Goal: Information Seeking & Learning: Learn about a topic

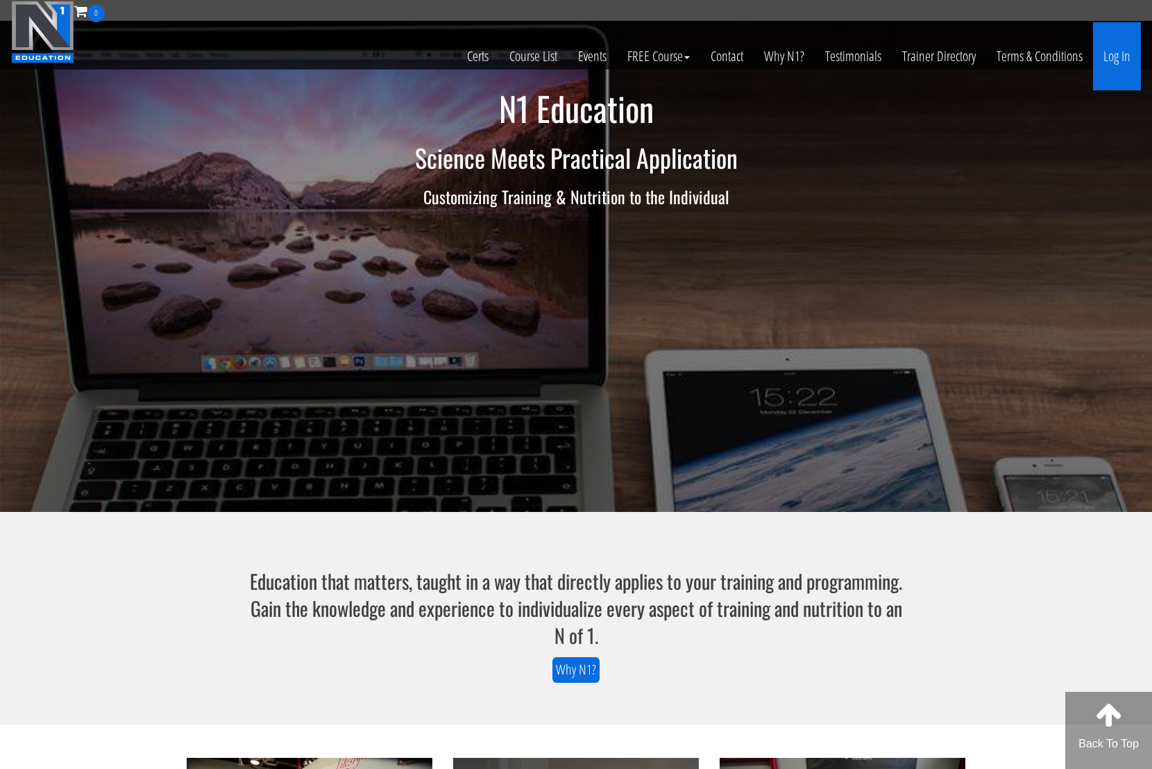
click at [1118, 51] on link "Log In" at bounding box center [1117, 56] width 48 height 68
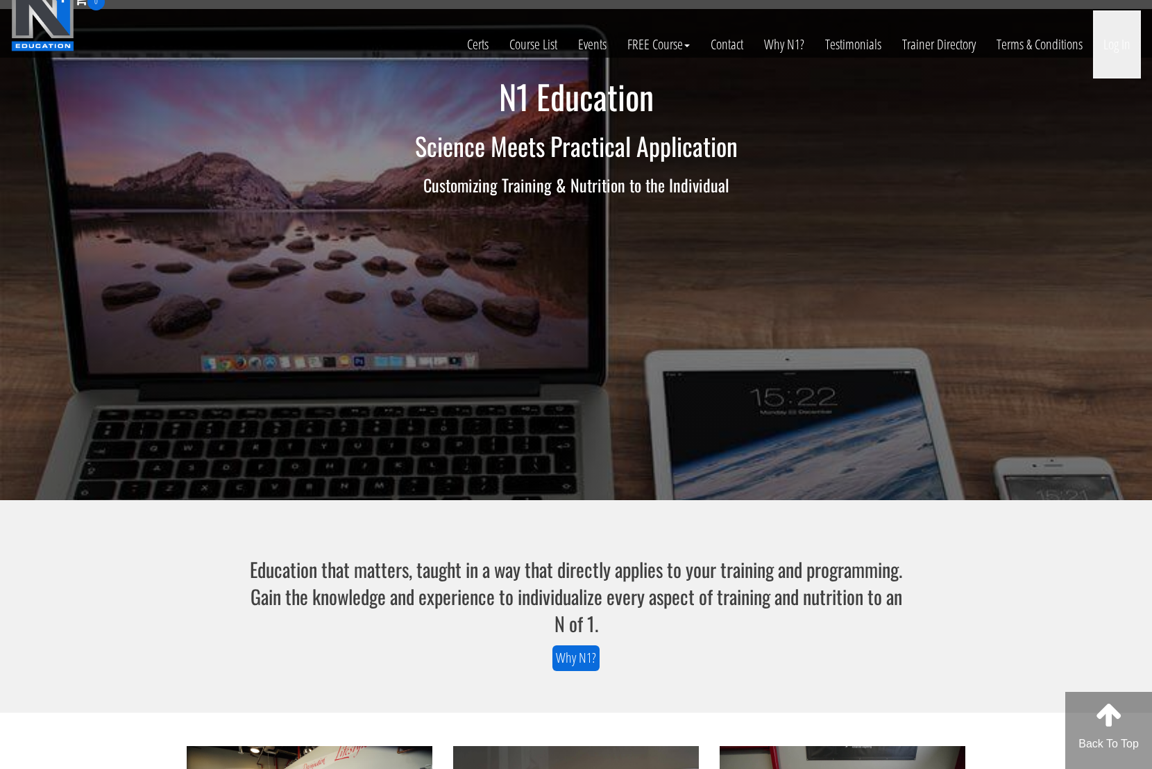
scroll to position [8, 0]
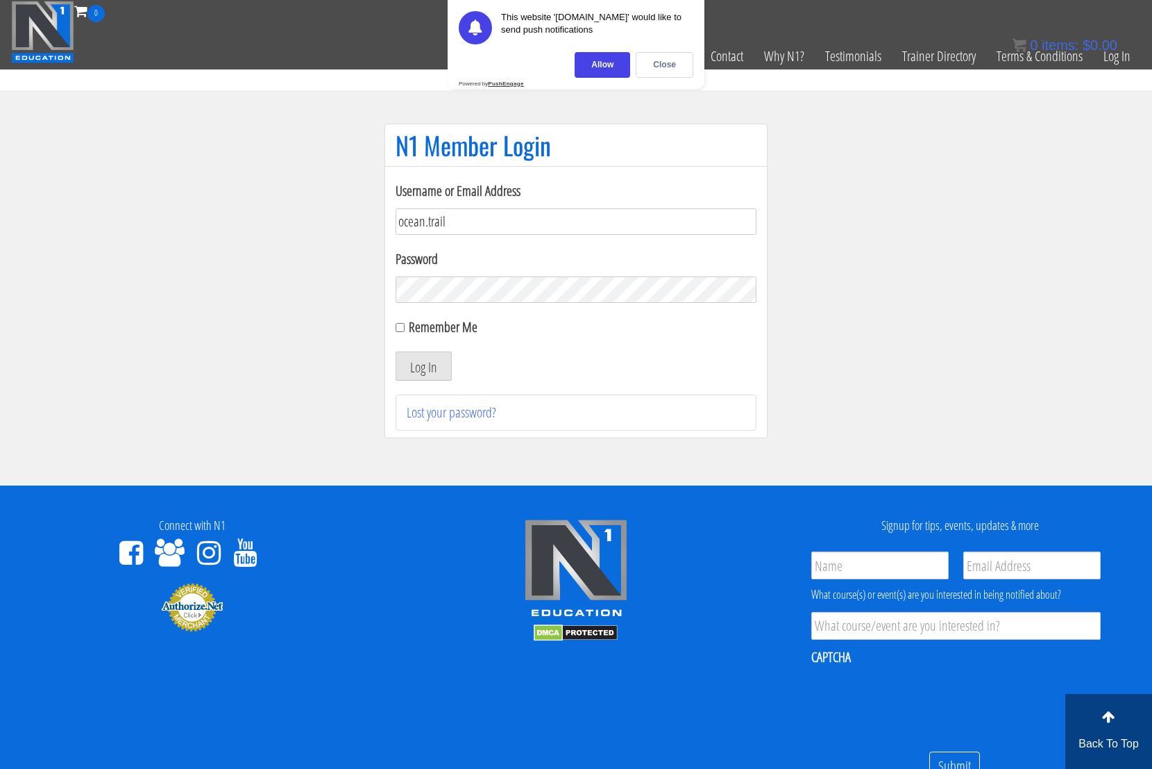
type input "ocean.trail"
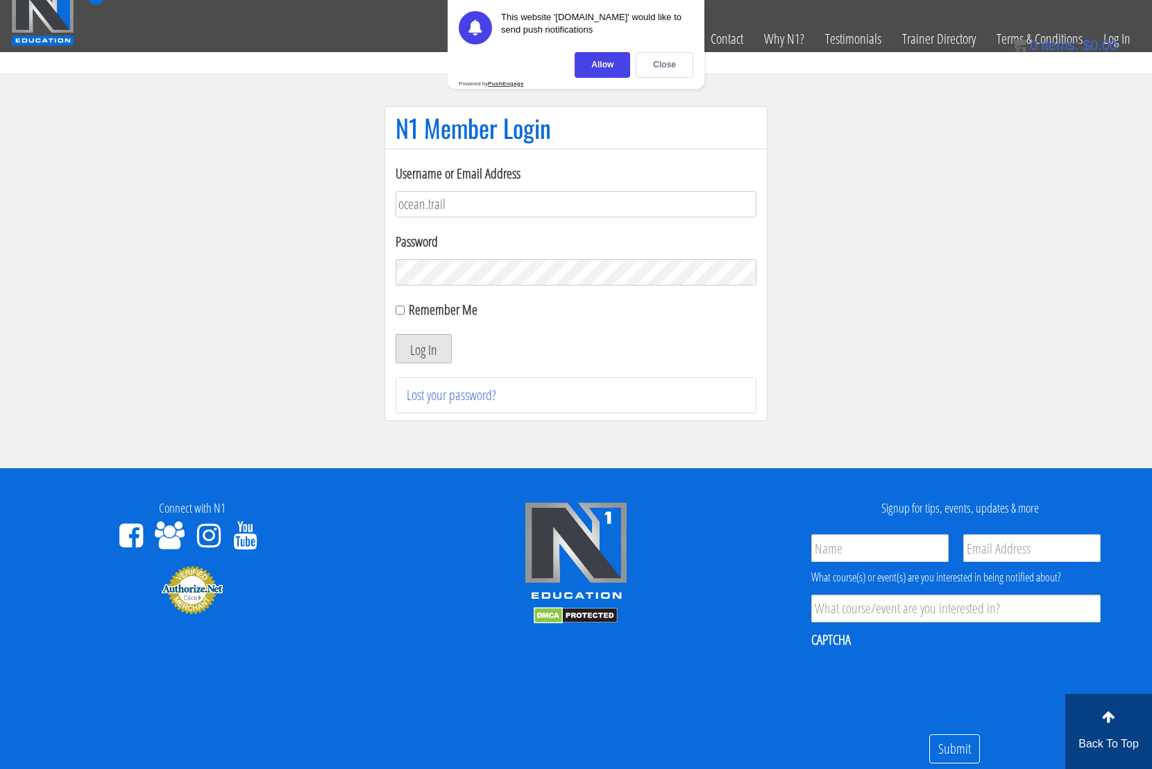
click at [437, 349] on button "Log In" at bounding box center [424, 348] width 56 height 29
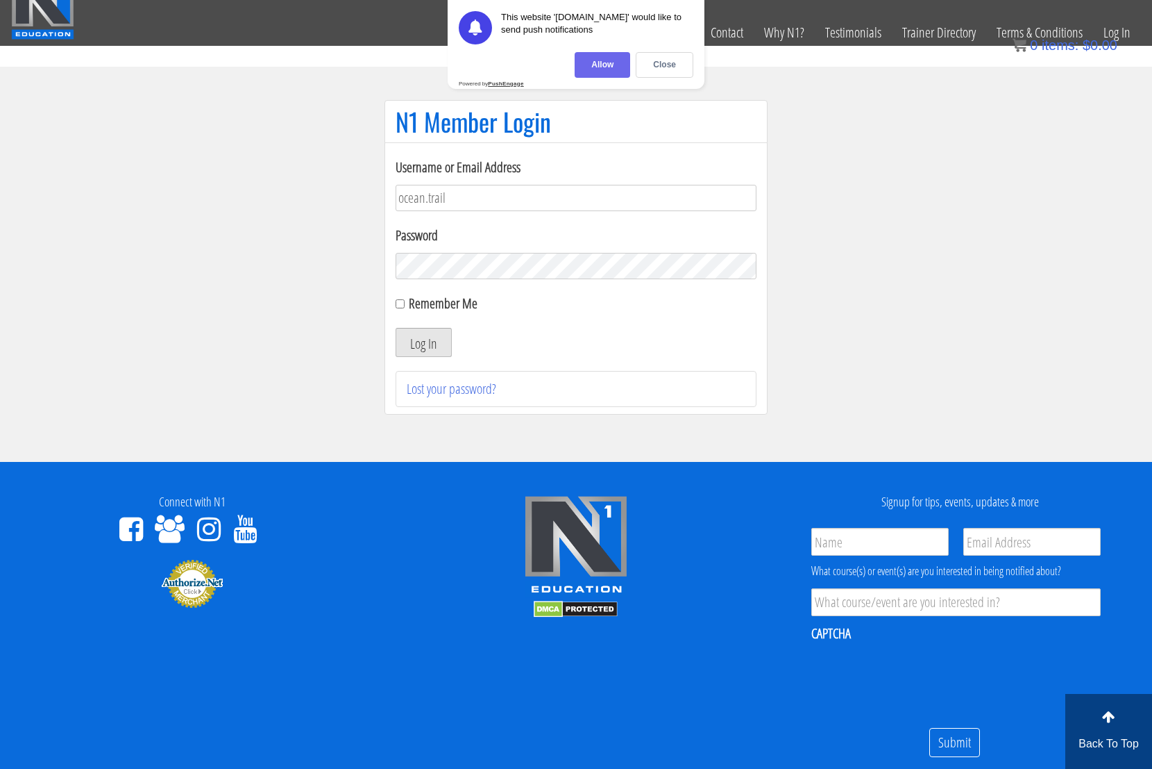
scroll to position [39, 0]
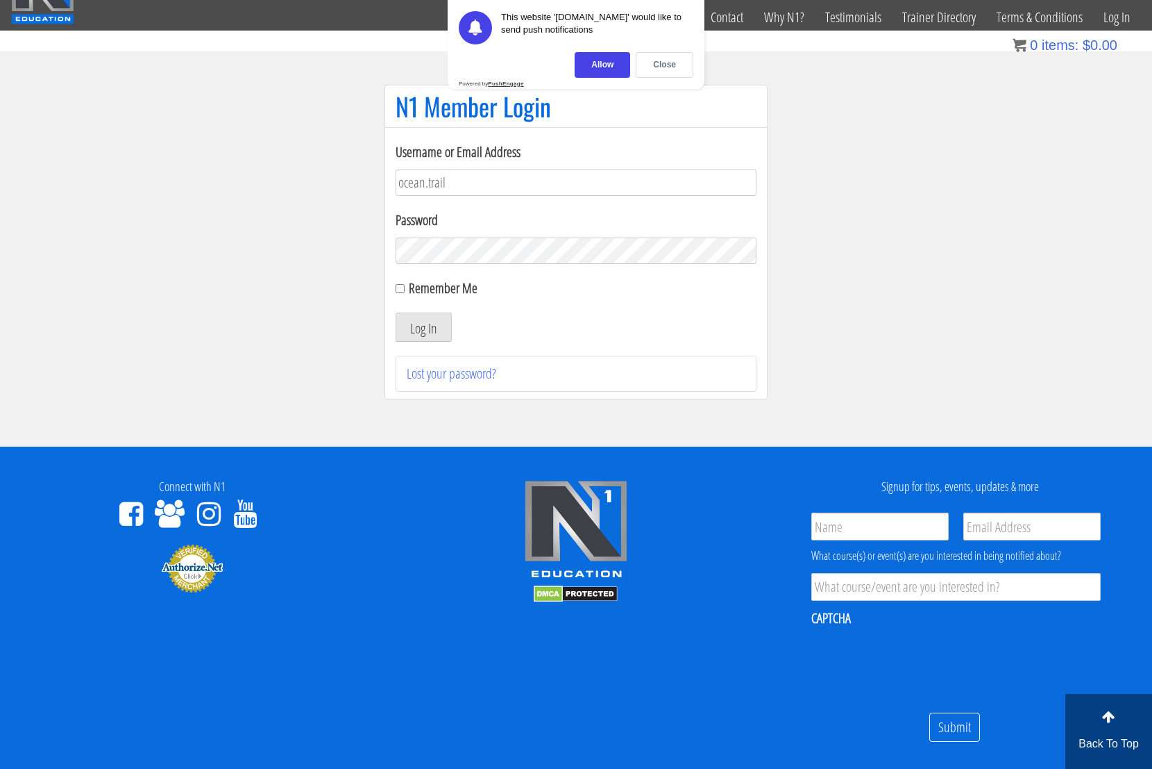
drag, startPoint x: 619, startPoint y: 69, endPoint x: 612, endPoint y: 87, distance: 19.0
click at [619, 69] on div "Allow" at bounding box center [603, 65] width 56 height 26
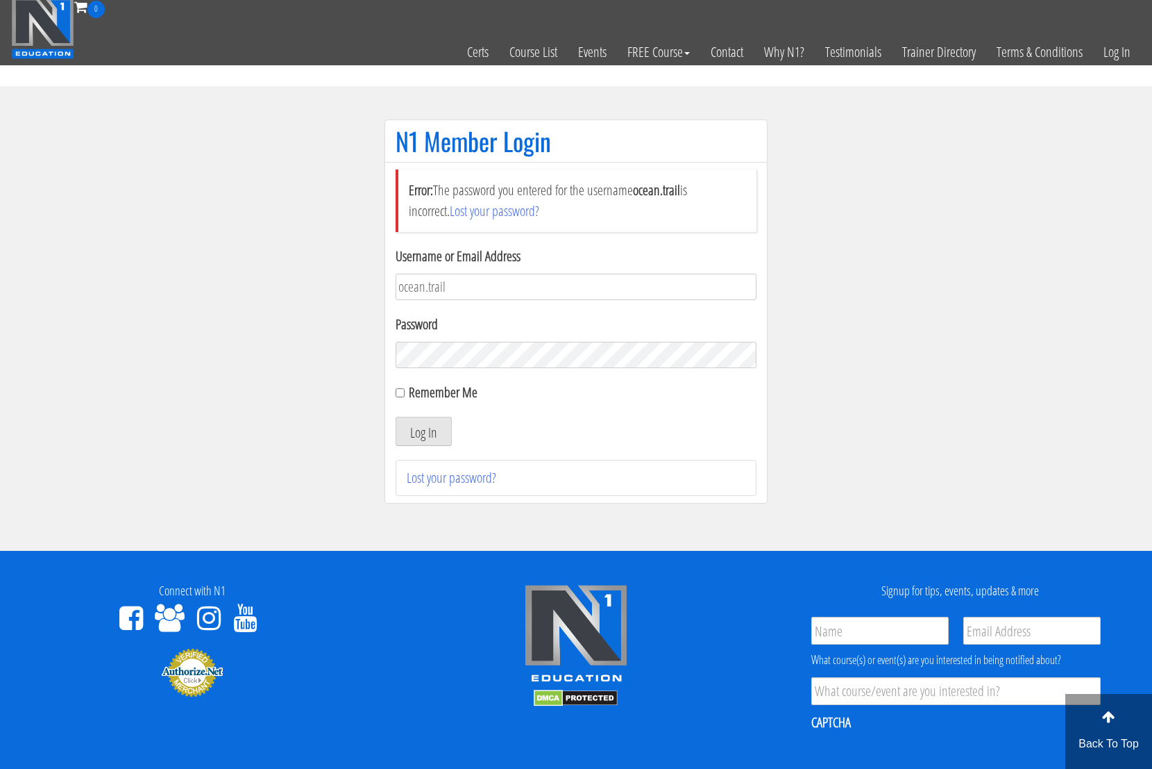
scroll to position [2, 0]
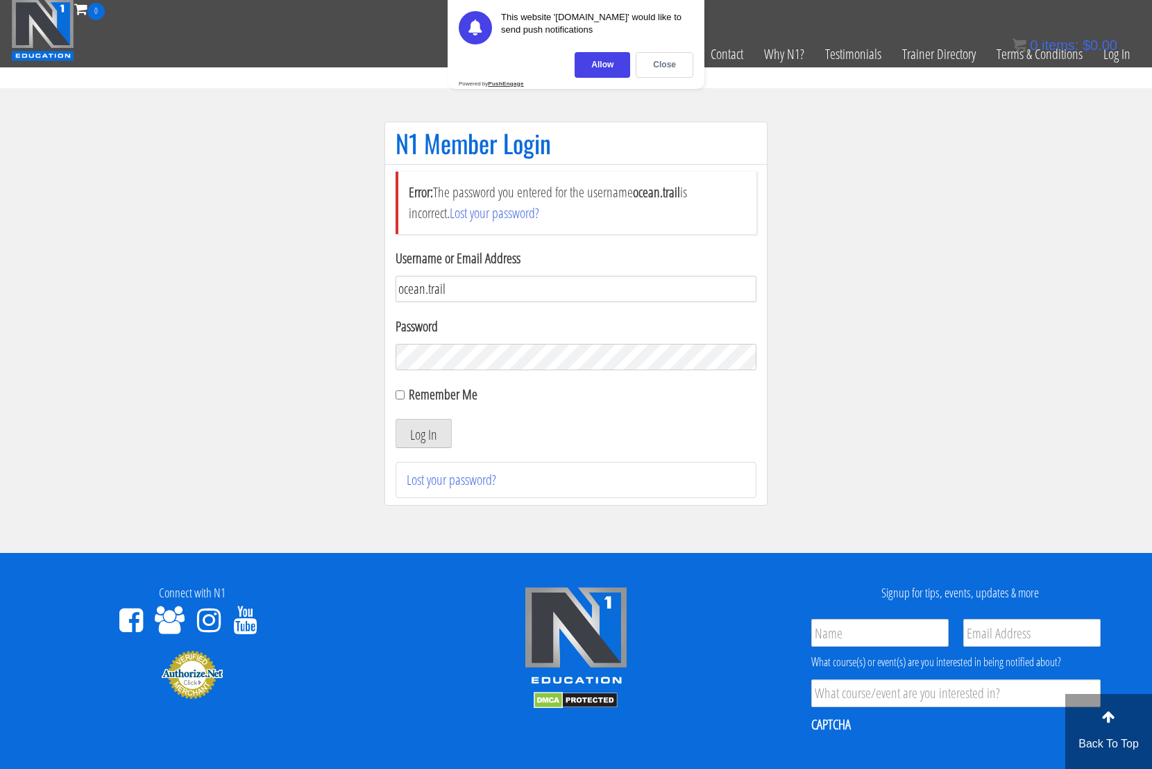
click at [516, 289] on input "ocean.trail" at bounding box center [576, 289] width 361 height 26
paste input "trail@ievolvefitness.com"
type input "[EMAIL_ADDRESS][DOMAIN_NAME]"
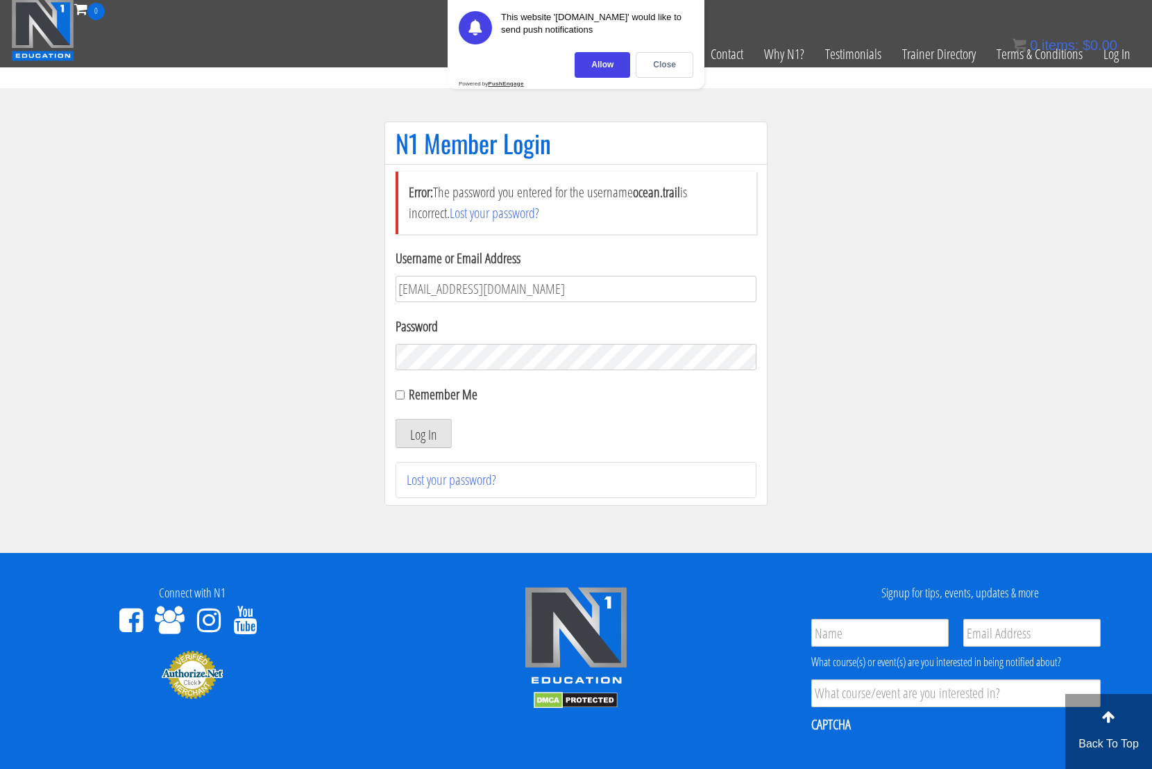
drag, startPoint x: 479, startPoint y: 379, endPoint x: 478, endPoint y: 369, distance: 9.7
click at [479, 384] on div "Remember Me" at bounding box center [576, 394] width 361 height 21
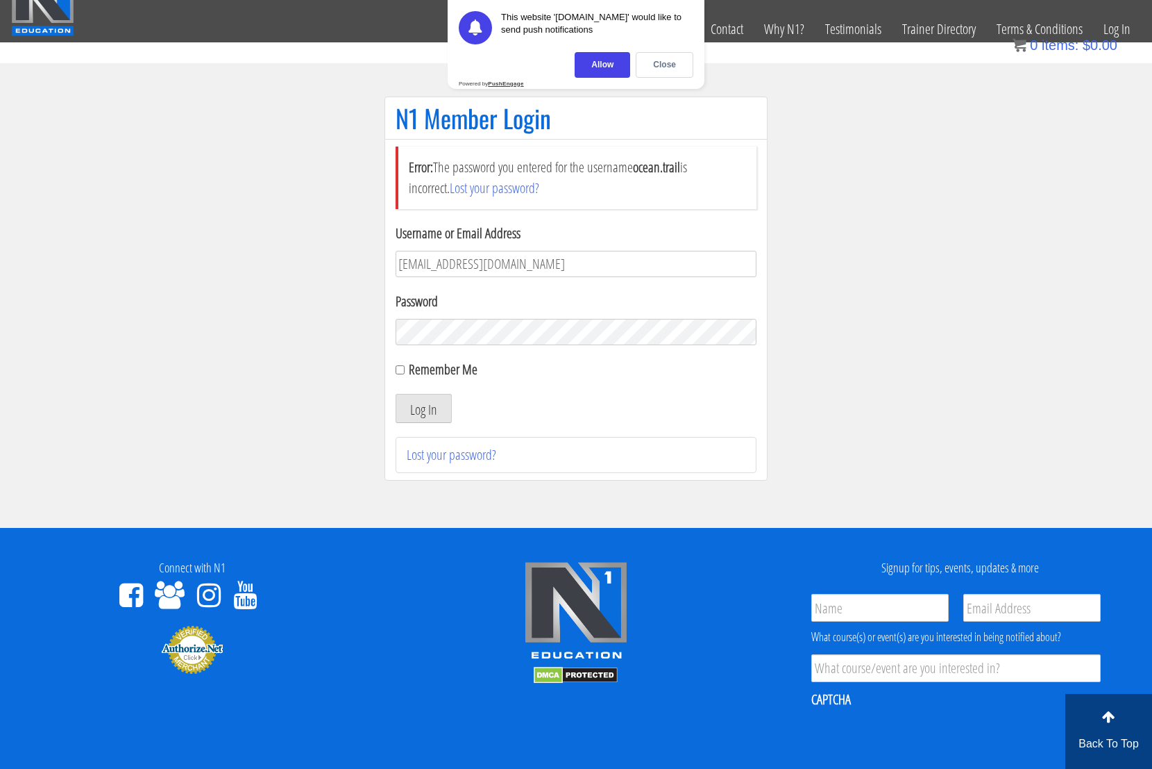
scroll to position [31, 0]
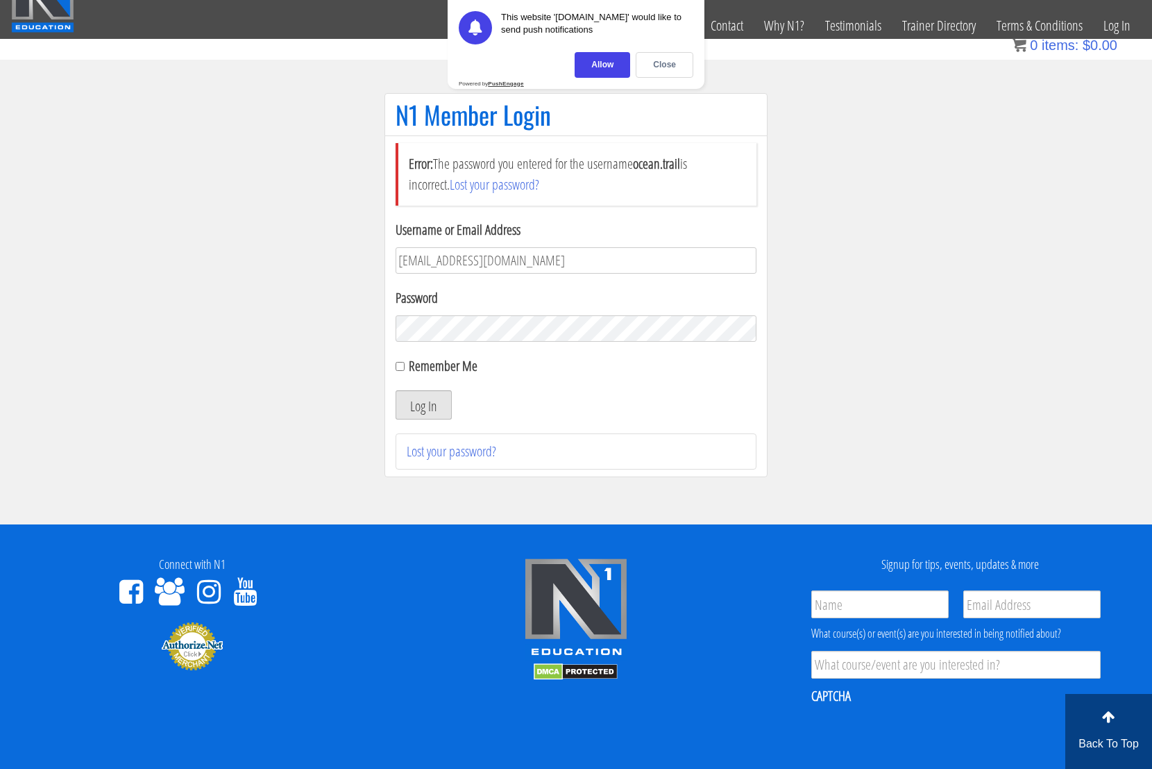
click at [435, 394] on button "Log In" at bounding box center [424, 404] width 56 height 29
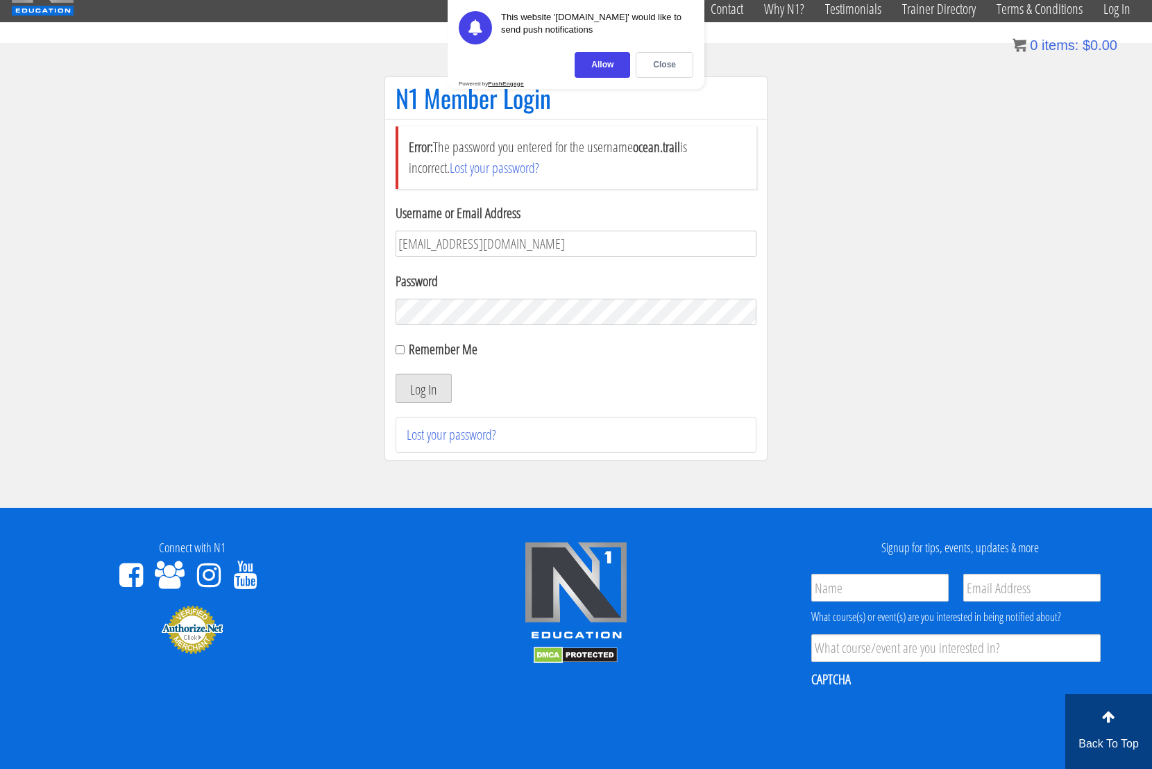
scroll to position [46, 0]
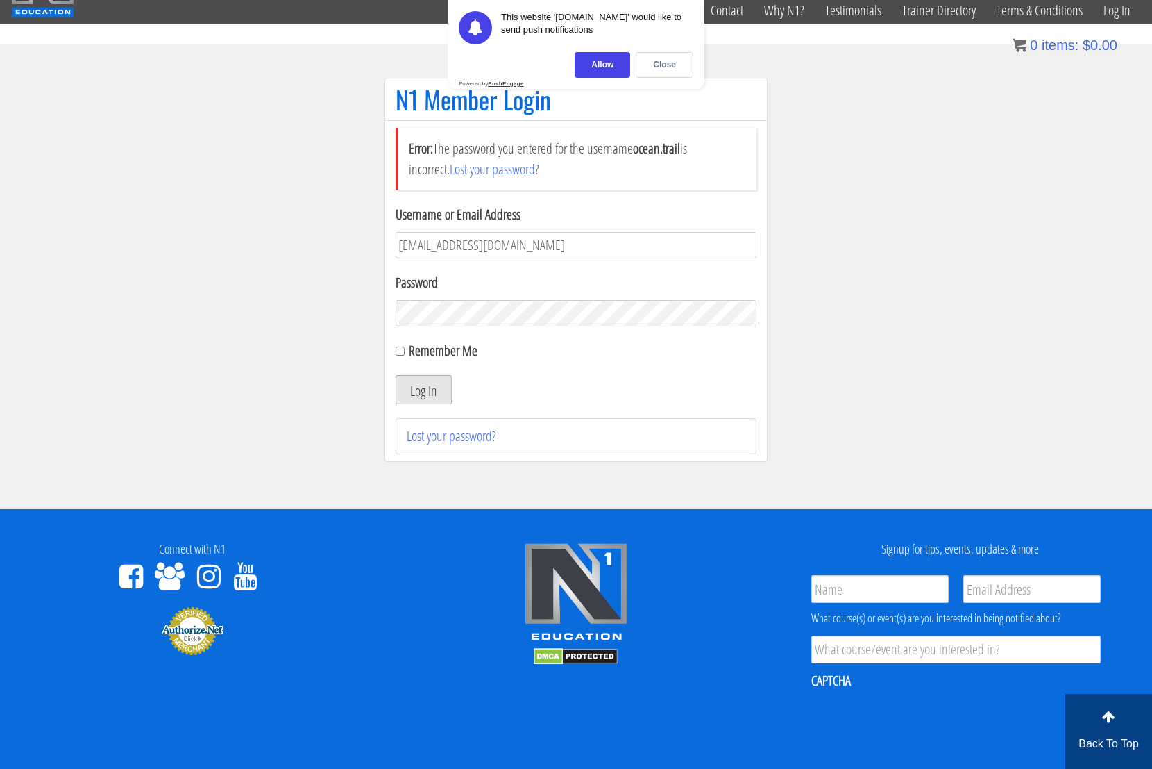
click at [435, 390] on button "Log In" at bounding box center [424, 389] width 56 height 29
click at [623, 74] on div "Allow" at bounding box center [603, 65] width 56 height 26
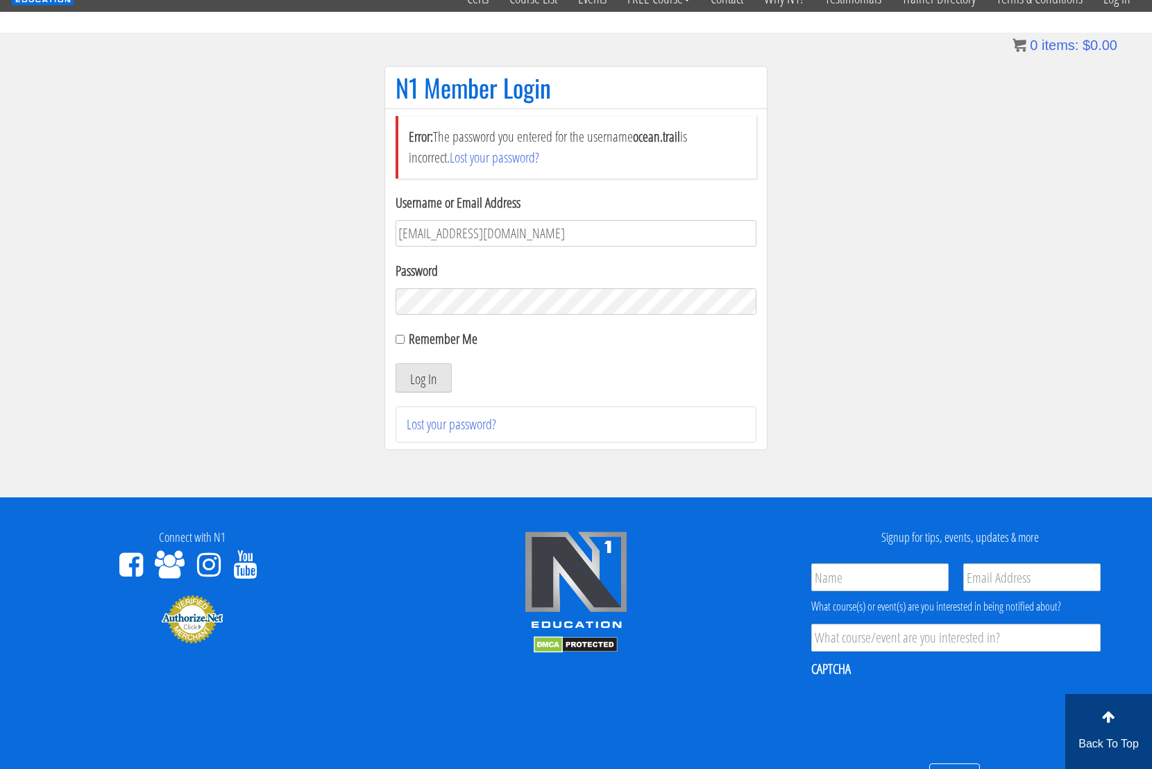
scroll to position [74, 0]
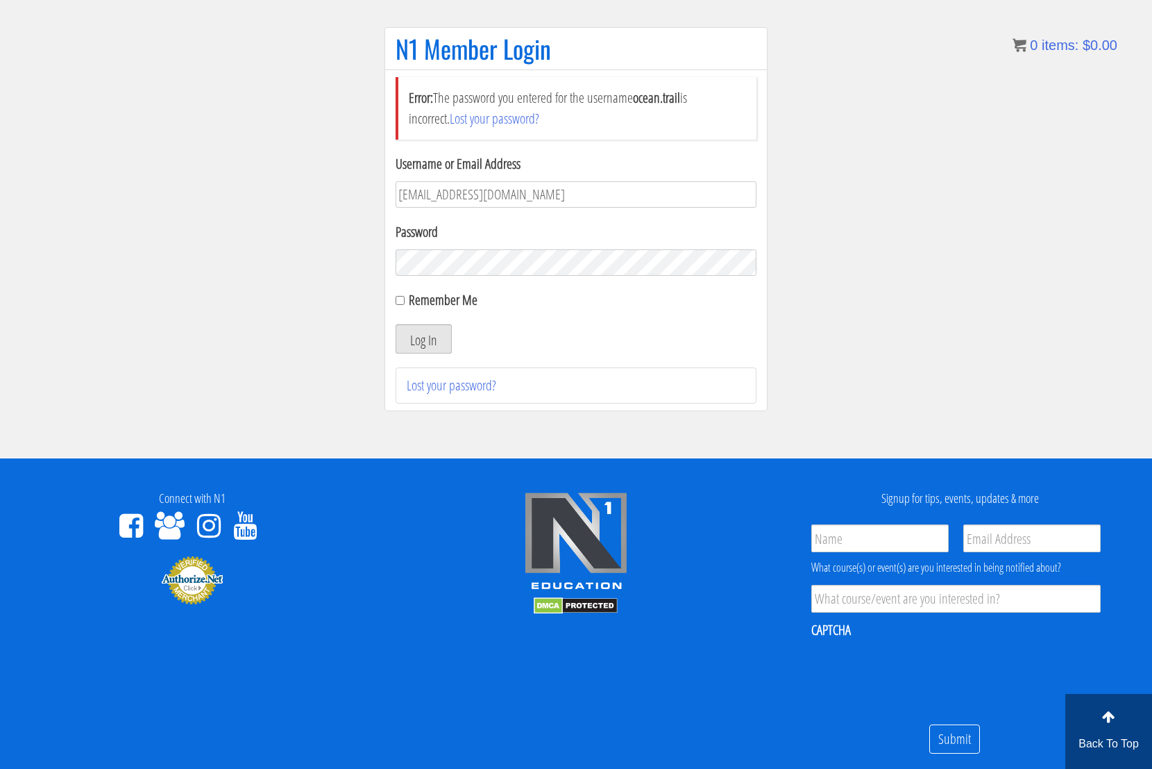
click at [424, 333] on button "Log In" at bounding box center [424, 338] width 56 height 29
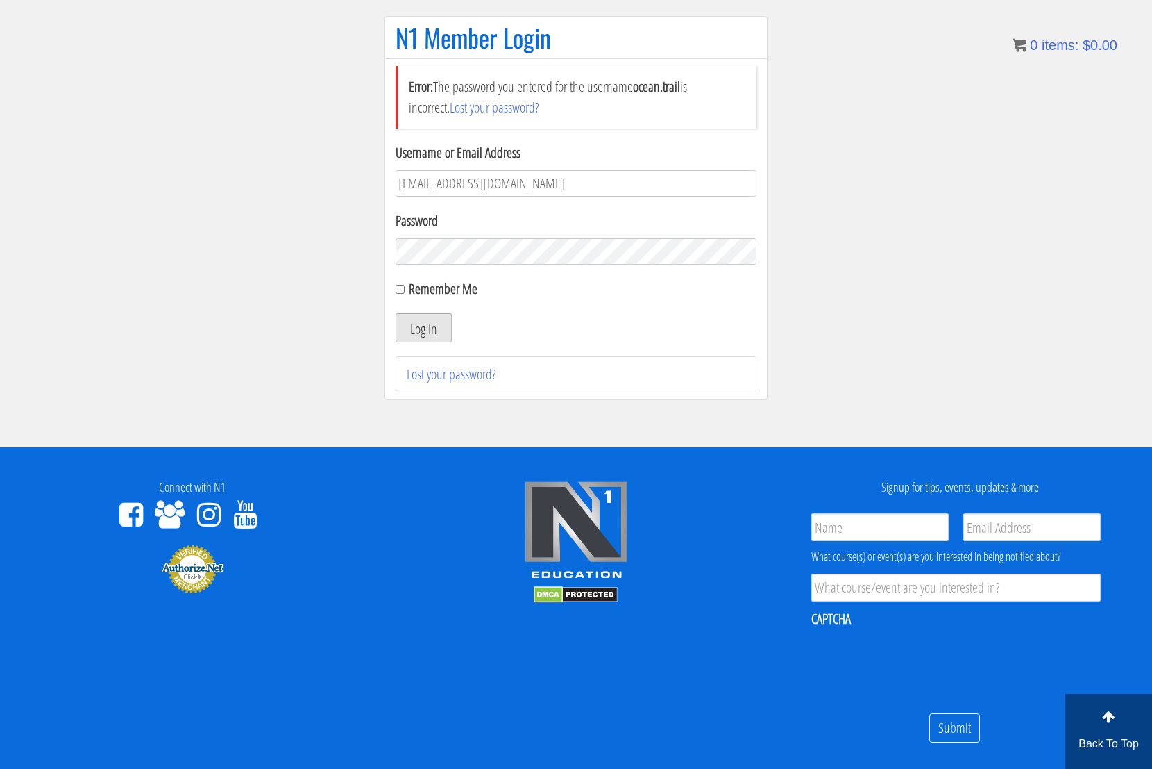
scroll to position [109, 0]
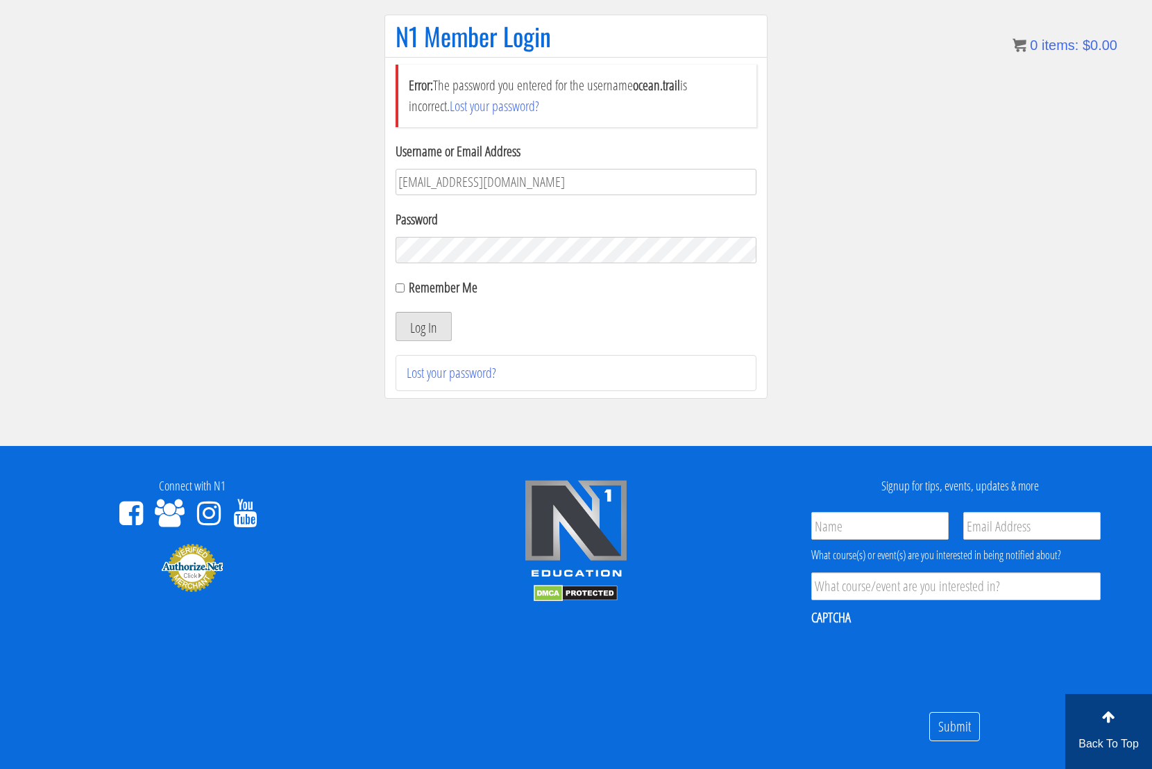
click at [431, 324] on button "Log In" at bounding box center [424, 326] width 56 height 29
click at [484, 232] on div "Password" at bounding box center [576, 236] width 361 height 54
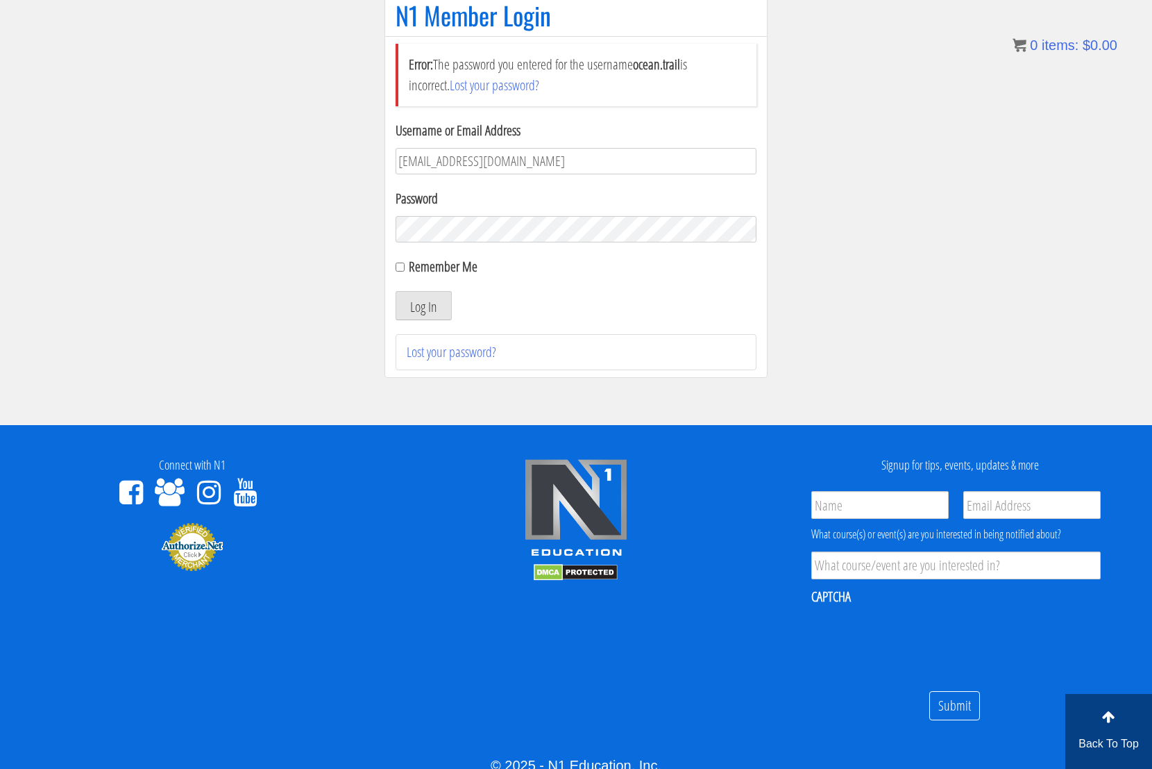
scroll to position [133, 0]
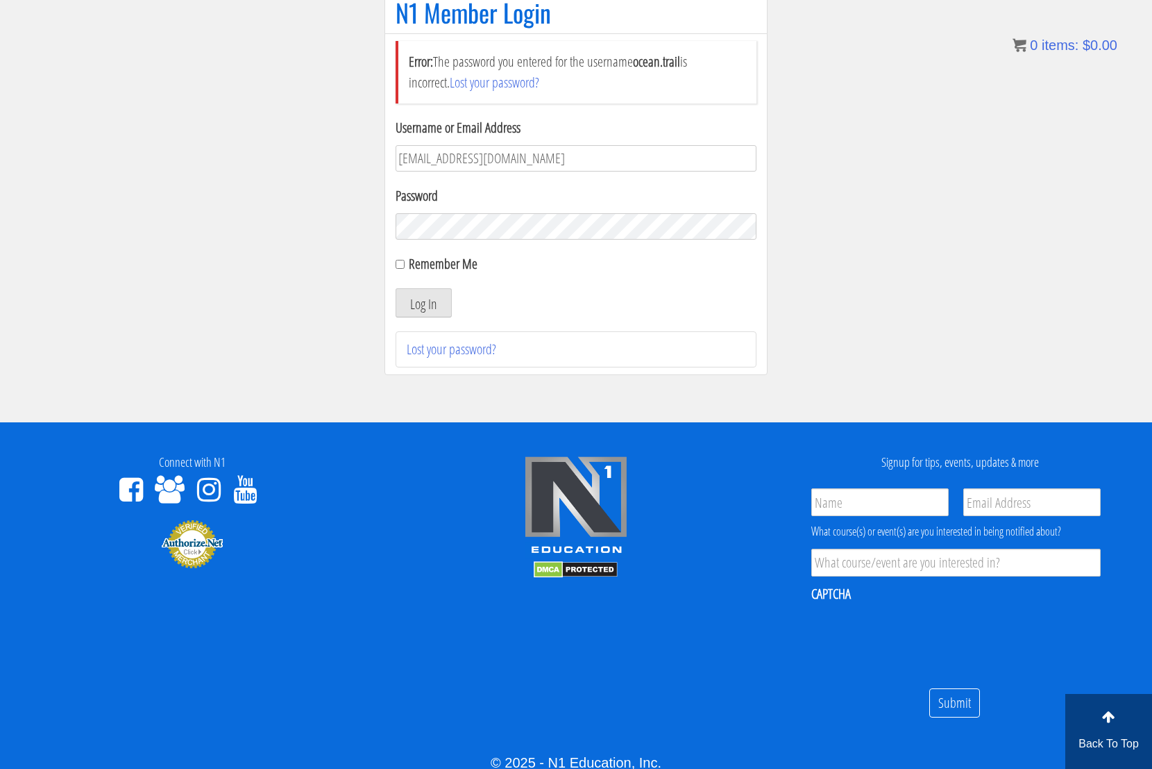
click at [396, 288] on button "Log In" at bounding box center [424, 302] width 56 height 29
drag, startPoint x: 484, startPoint y: 232, endPoint x: 353, endPoint y: 224, distance: 130.8
click at [353, 224] on section "N1 Member Login Error: The password you entered for the username ocean.trail is…" at bounding box center [576, 190] width 1152 height 464
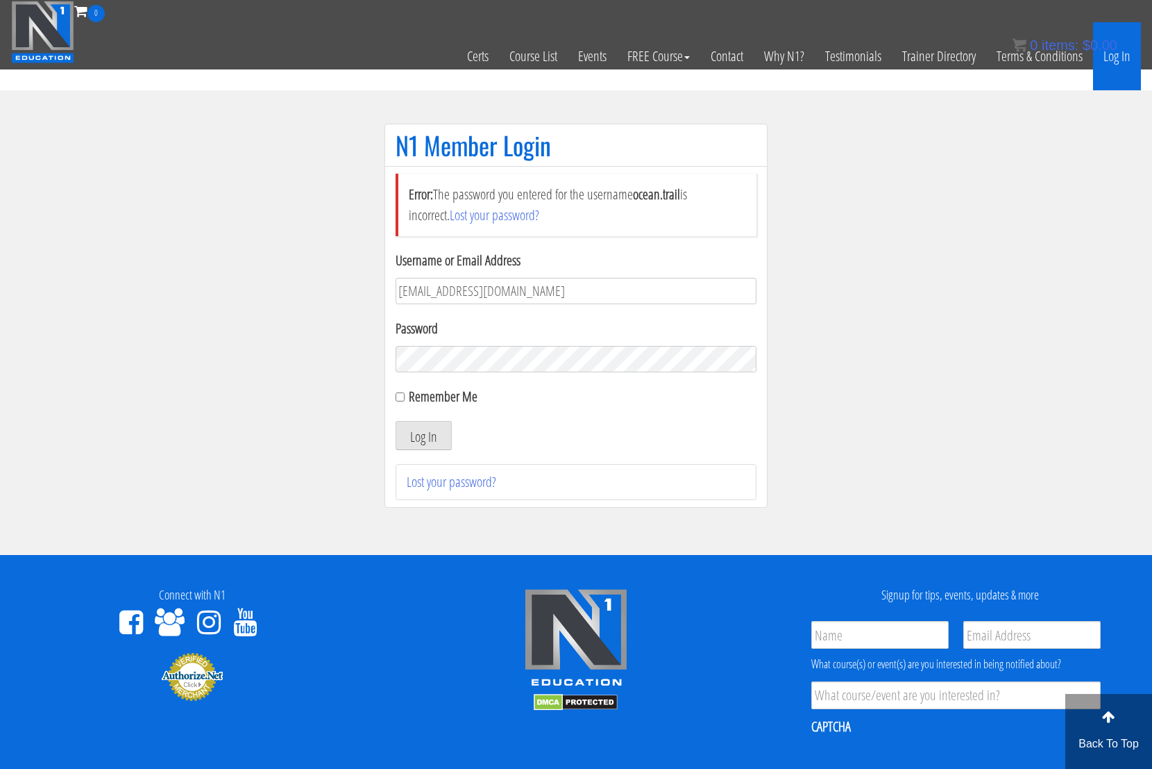
click at [1132, 70] on link "Log In" at bounding box center [1117, 56] width 48 height 68
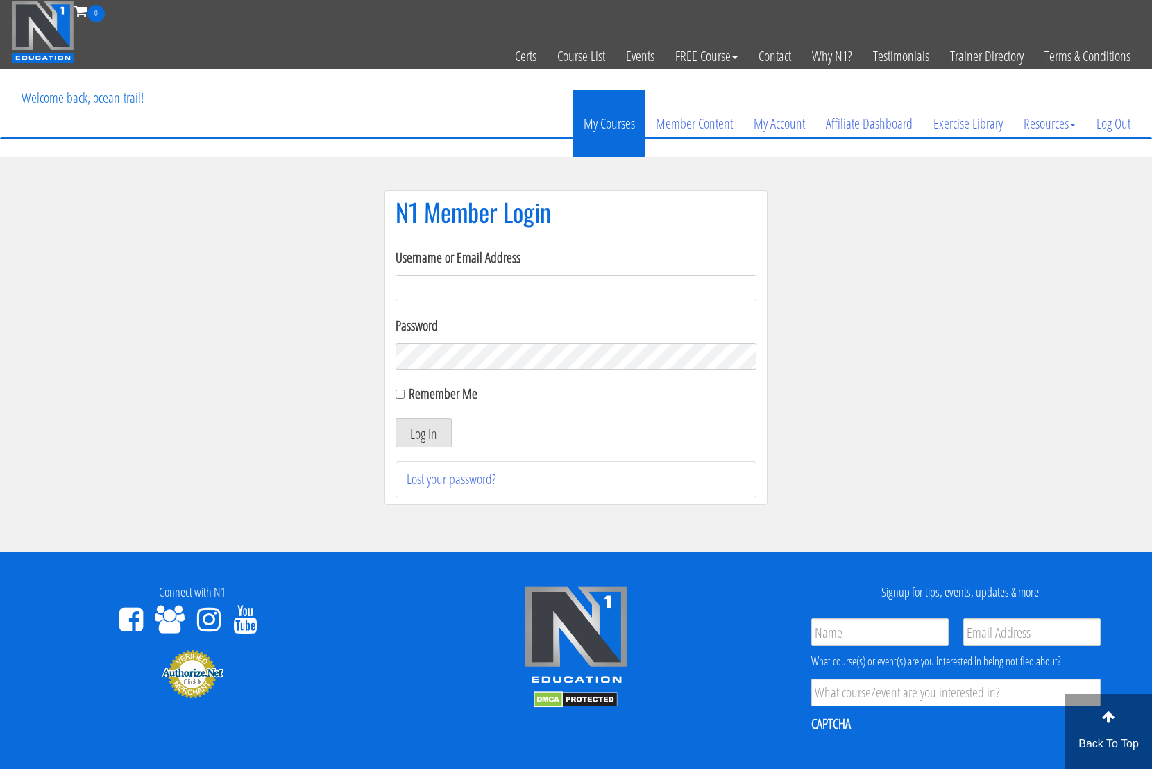
click at [629, 128] on link "My Courses" at bounding box center [609, 123] width 72 height 67
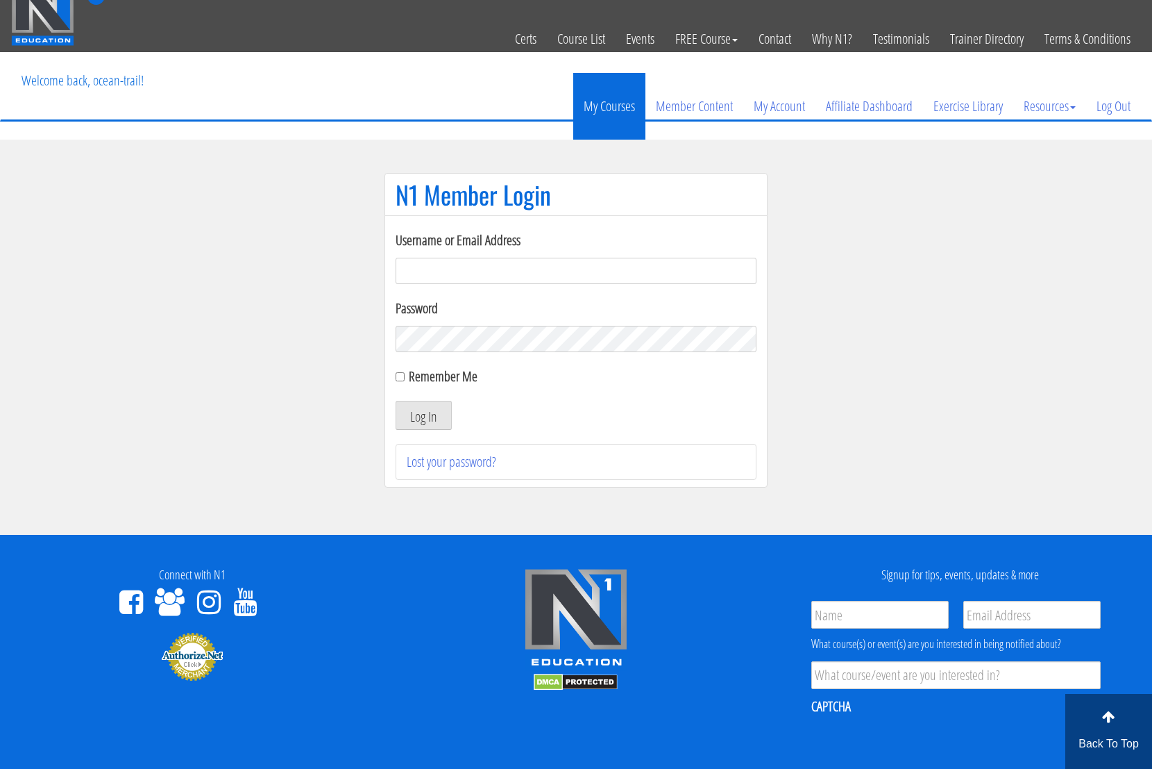
scroll to position [18, 0]
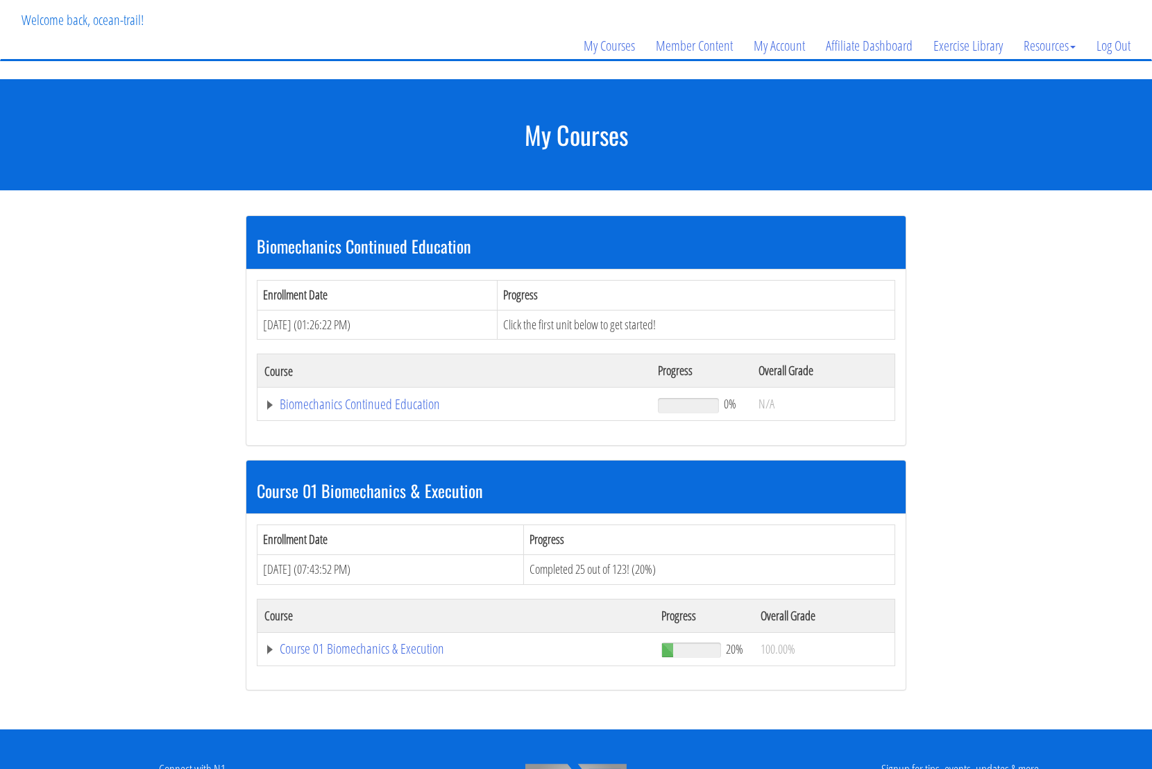
scroll to position [78, 0]
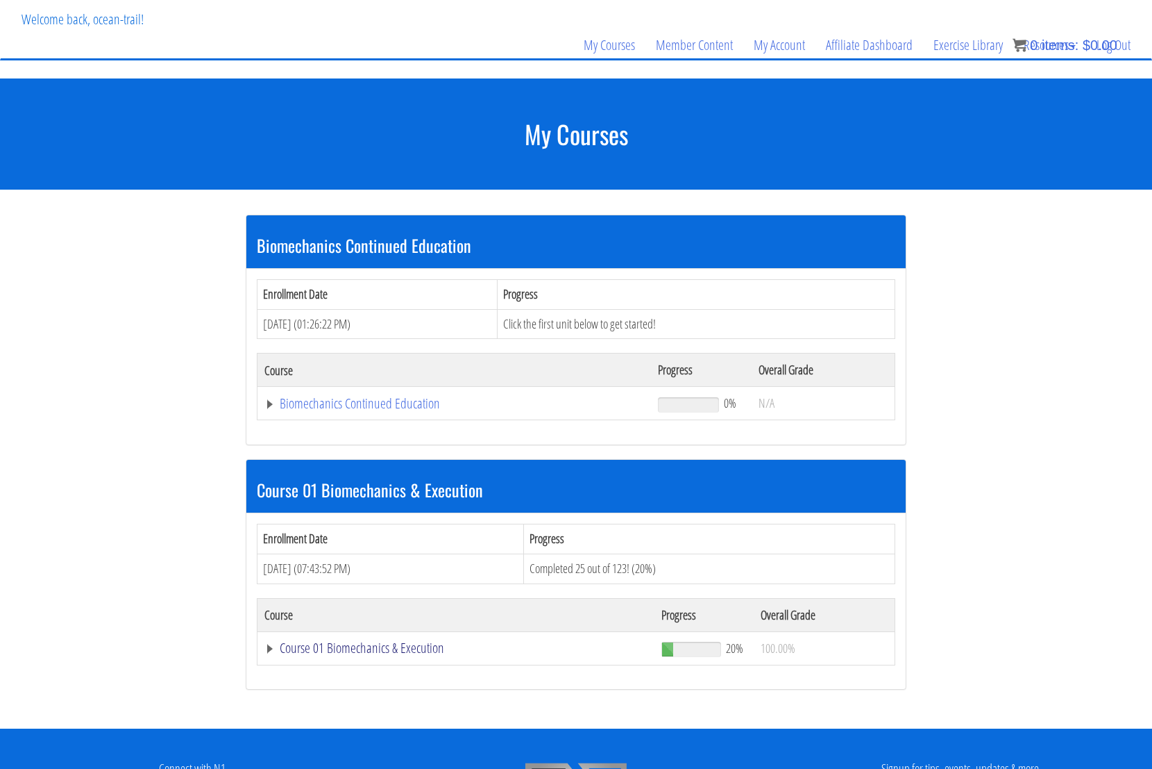
click at [354, 651] on link "Course 01 Biomechanics & Execution" at bounding box center [456, 648] width 383 height 14
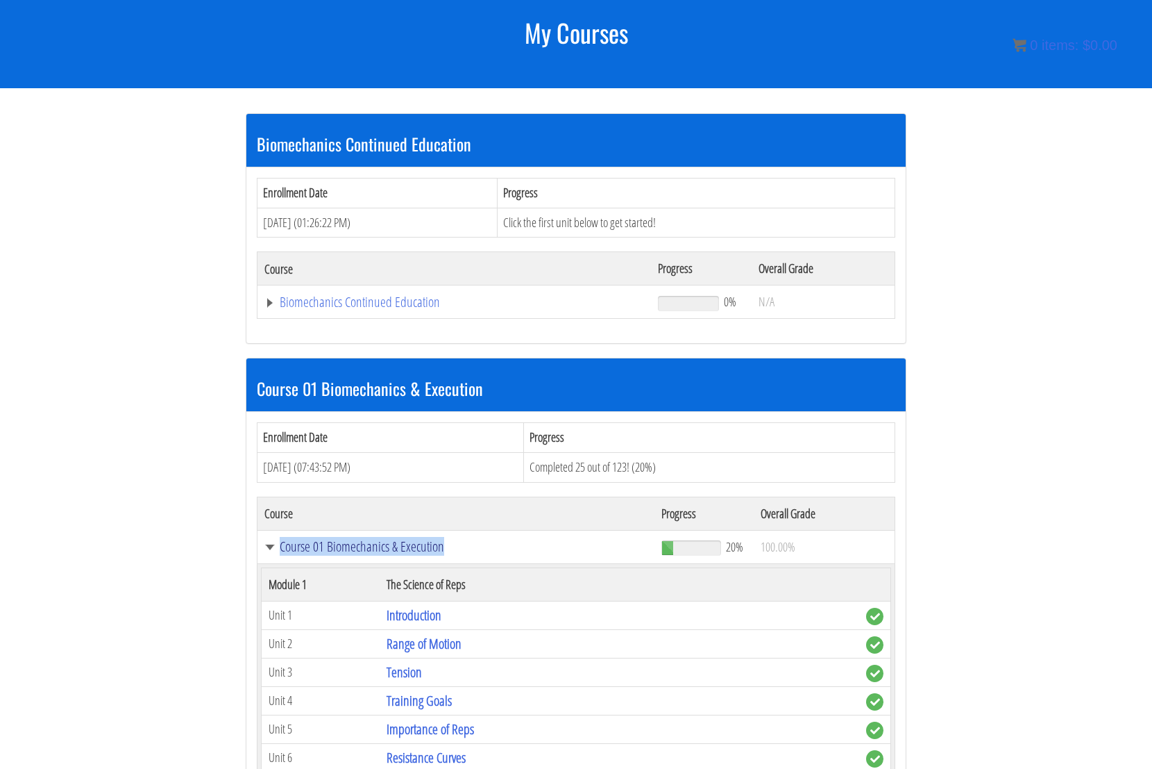
scroll to position [194, 0]
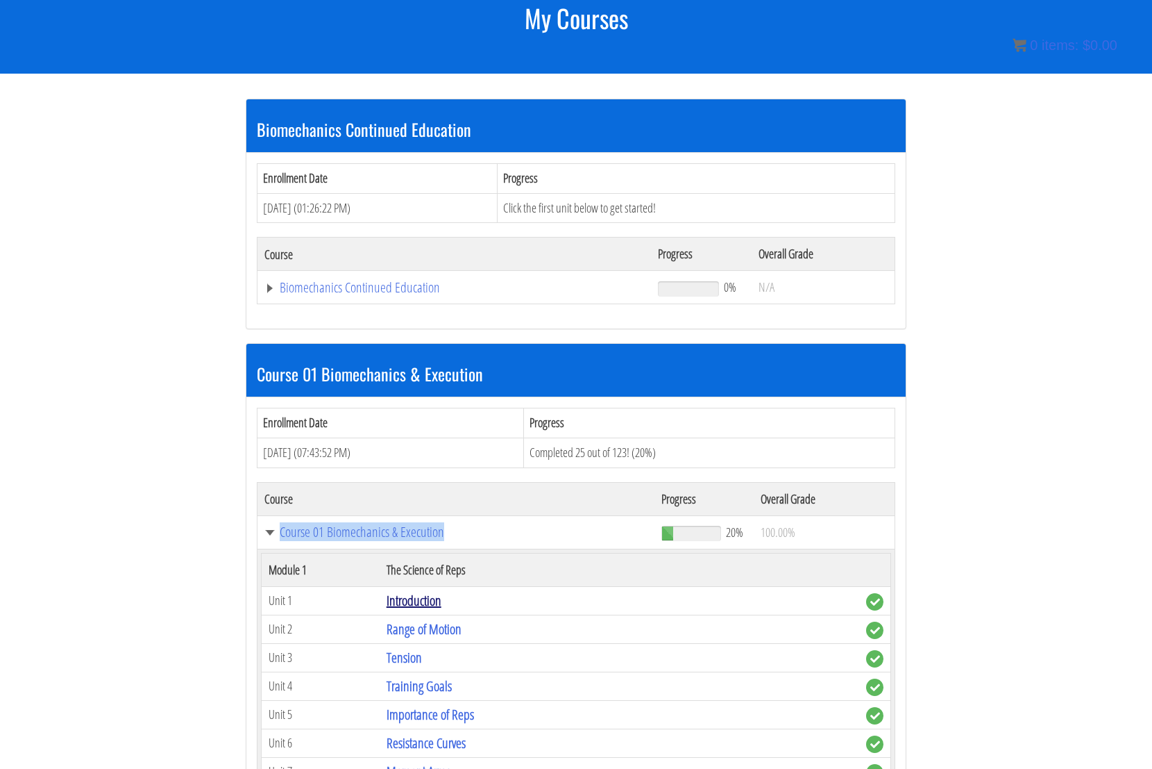
click at [410, 607] on link "Introduction" at bounding box center [414, 600] width 55 height 19
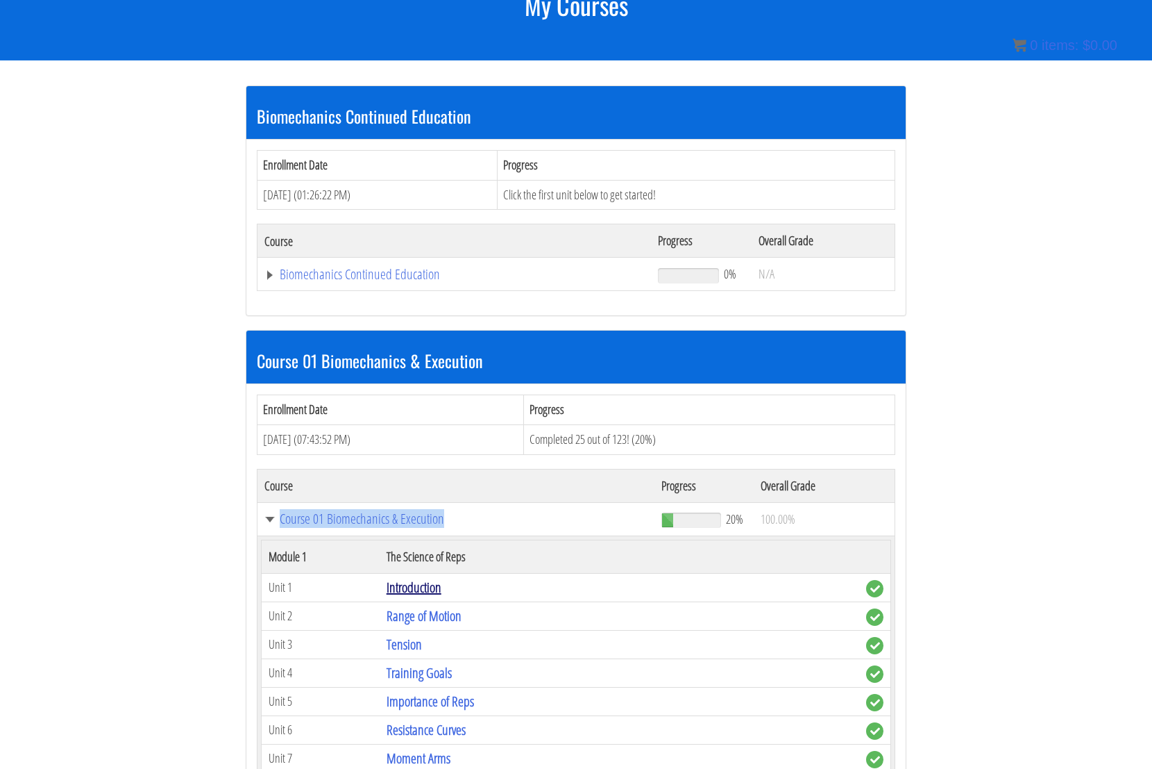
scroll to position [207, 0]
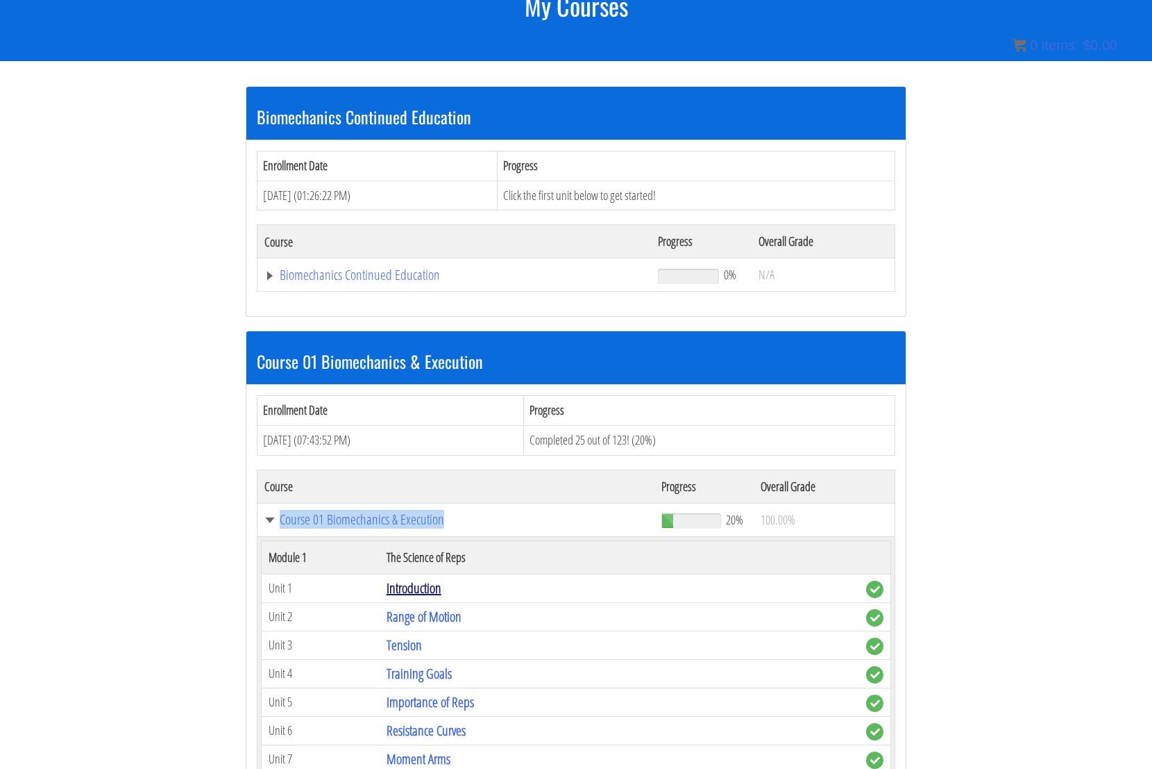
click at [434, 589] on link "Introduction" at bounding box center [414, 587] width 55 height 19
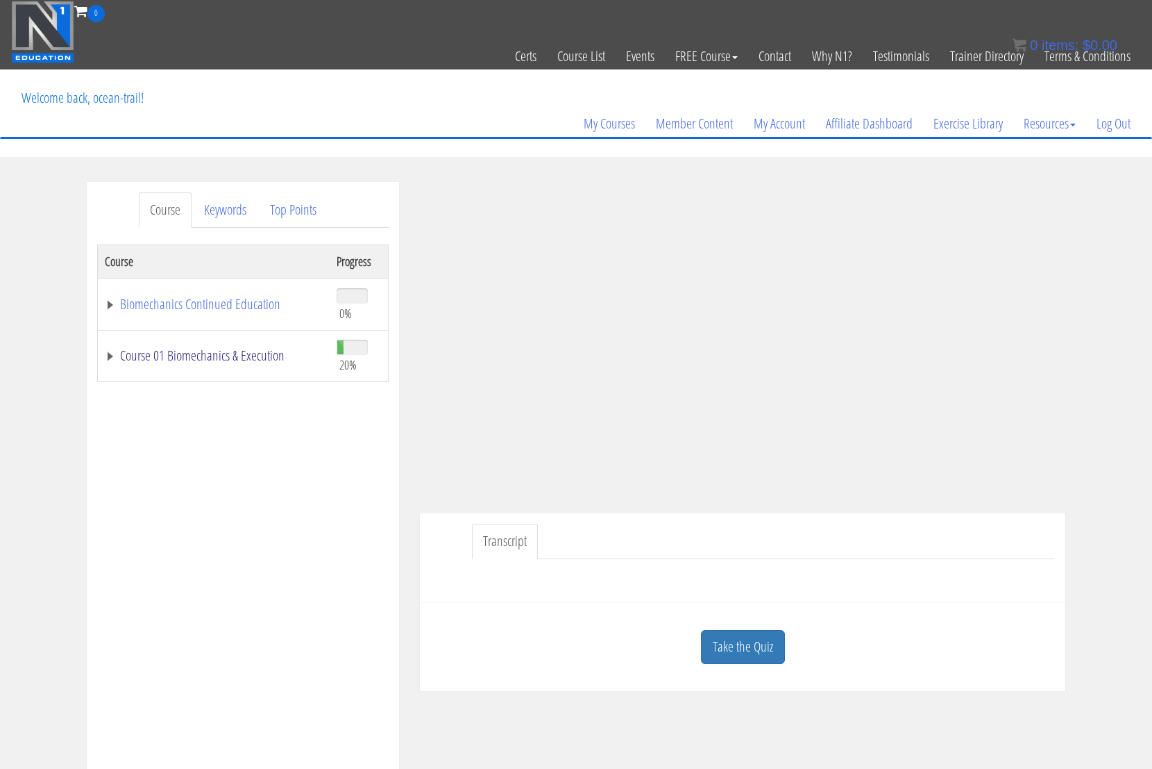
click at [230, 357] on link "Course 01 Biomechanics & Execution" at bounding box center [214, 356] width 218 height 14
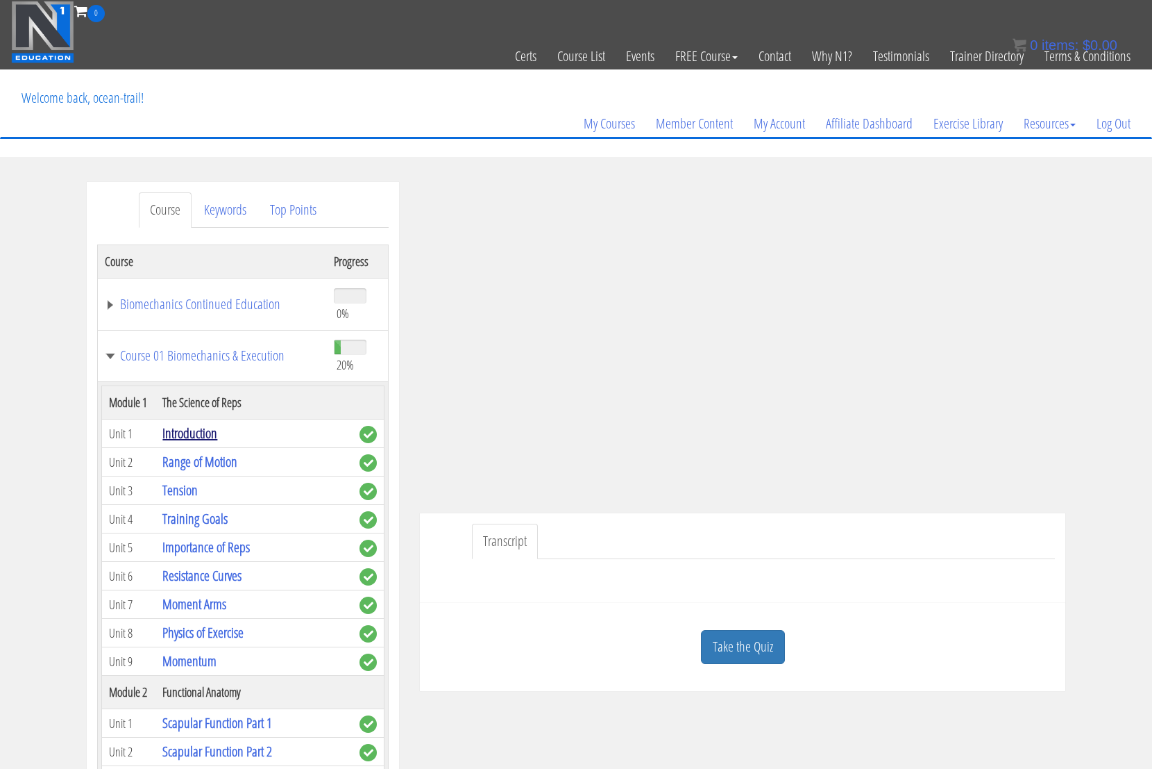
click at [186, 429] on link "Introduction" at bounding box center [189, 433] width 55 height 19
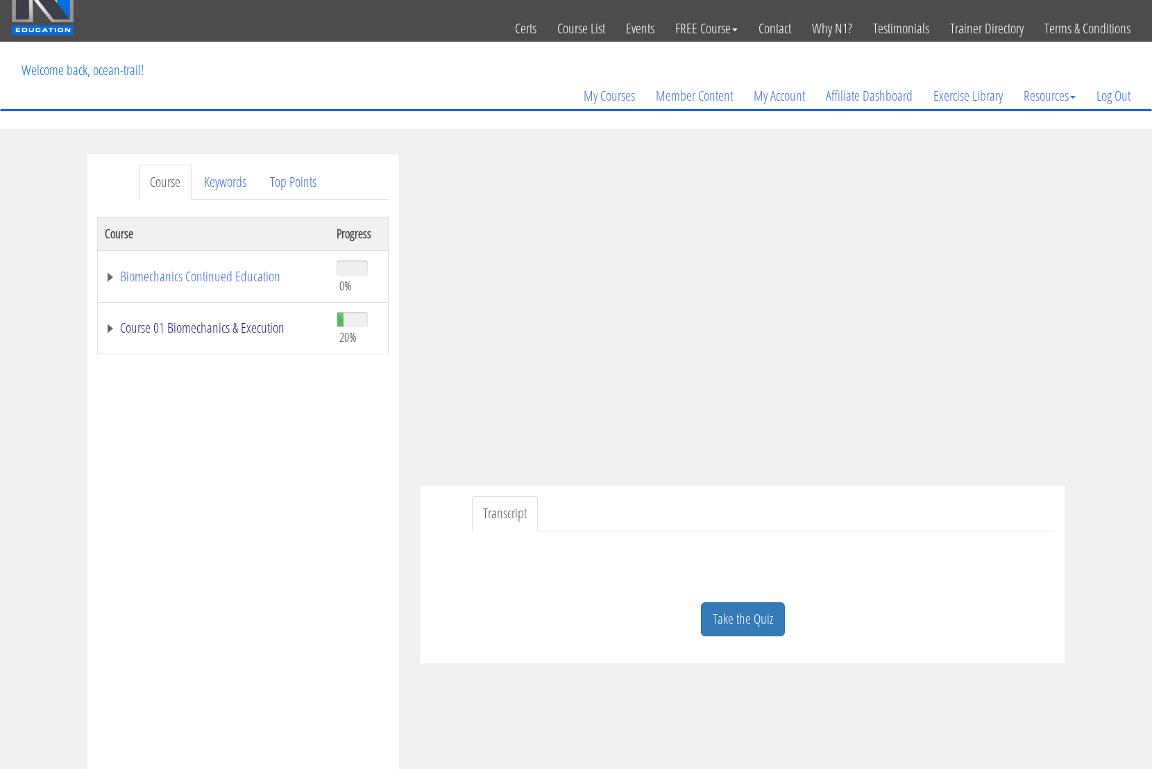
click at [108, 327] on link "Course 01 Biomechanics & Execution" at bounding box center [214, 328] width 218 height 14
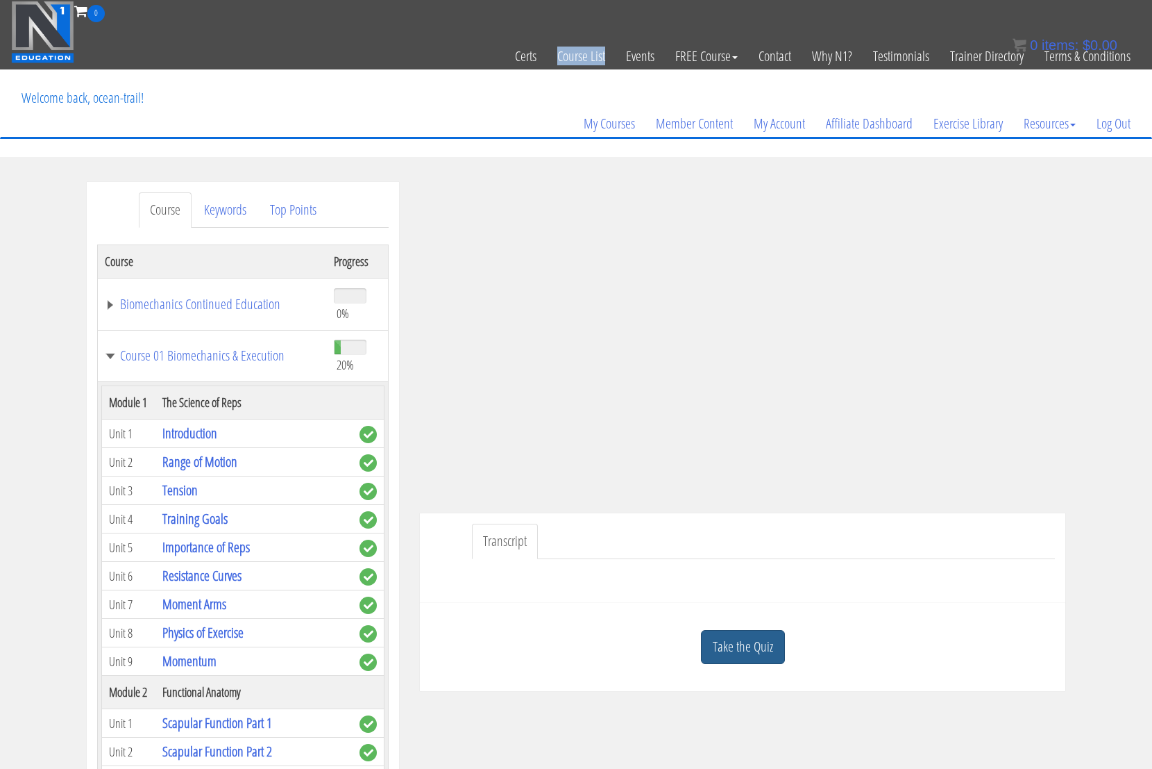
click at [756, 642] on link "Take the Quiz" at bounding box center [743, 647] width 84 height 34
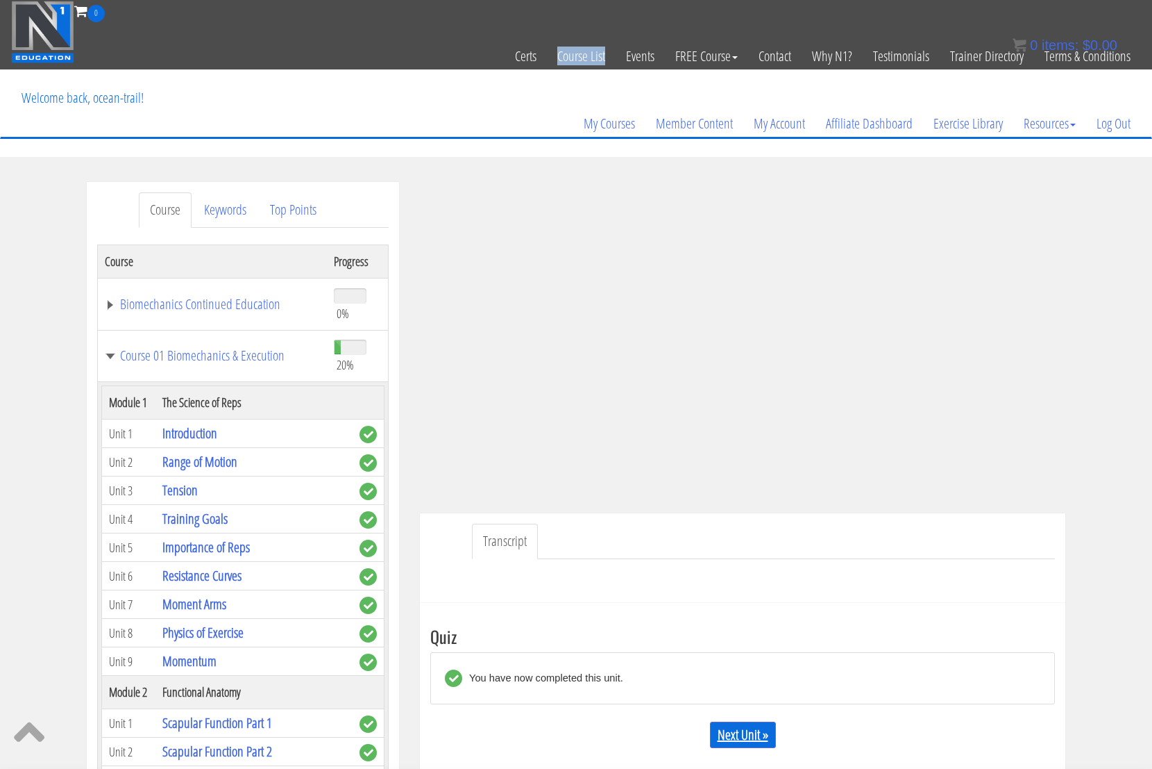
click at [741, 734] on link "Next Unit »" at bounding box center [743, 734] width 66 height 26
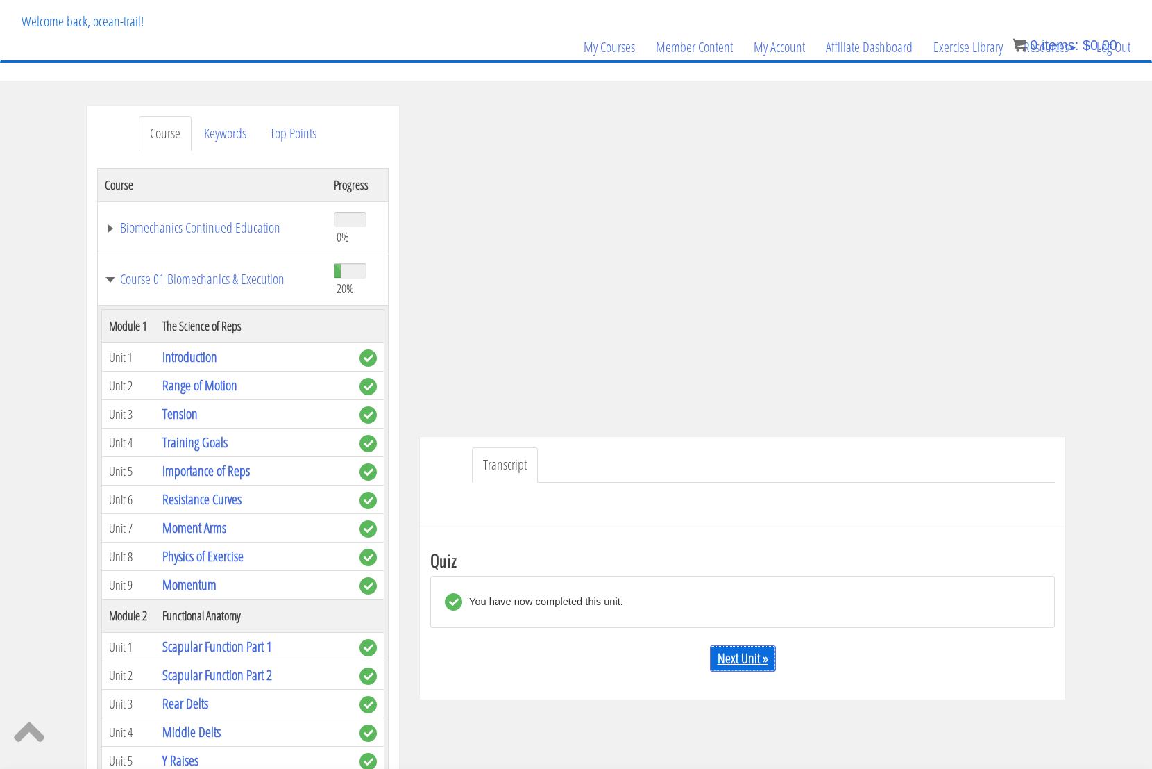
scroll to position [77, 0]
click at [218, 387] on link "Range of Motion" at bounding box center [199, 384] width 75 height 19
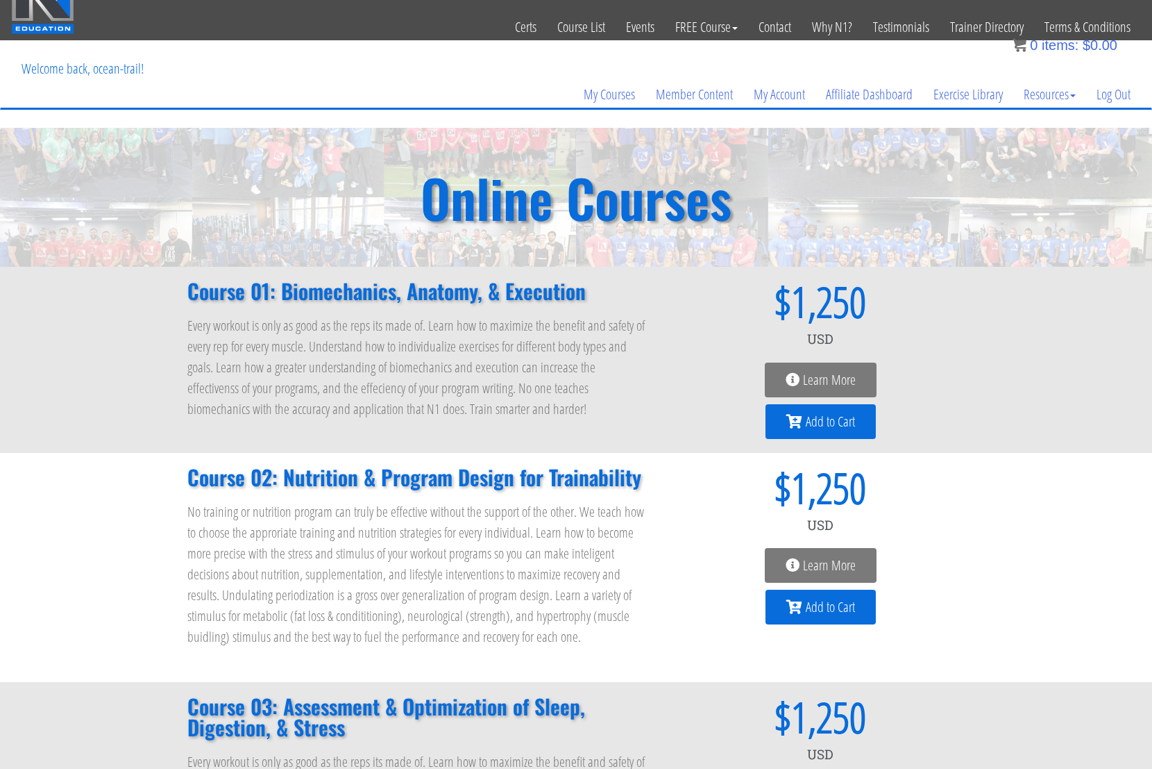
scroll to position [33, 0]
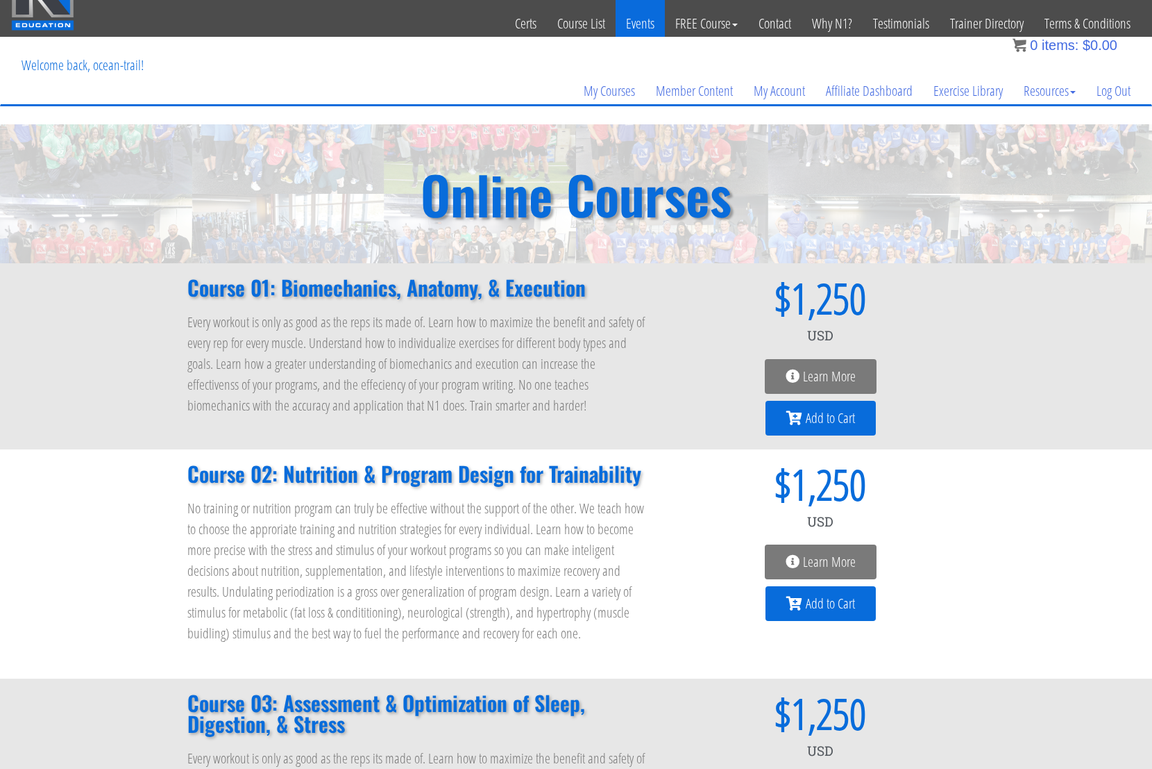
click at [649, 26] on link "Events" at bounding box center [640, 24] width 49 height 68
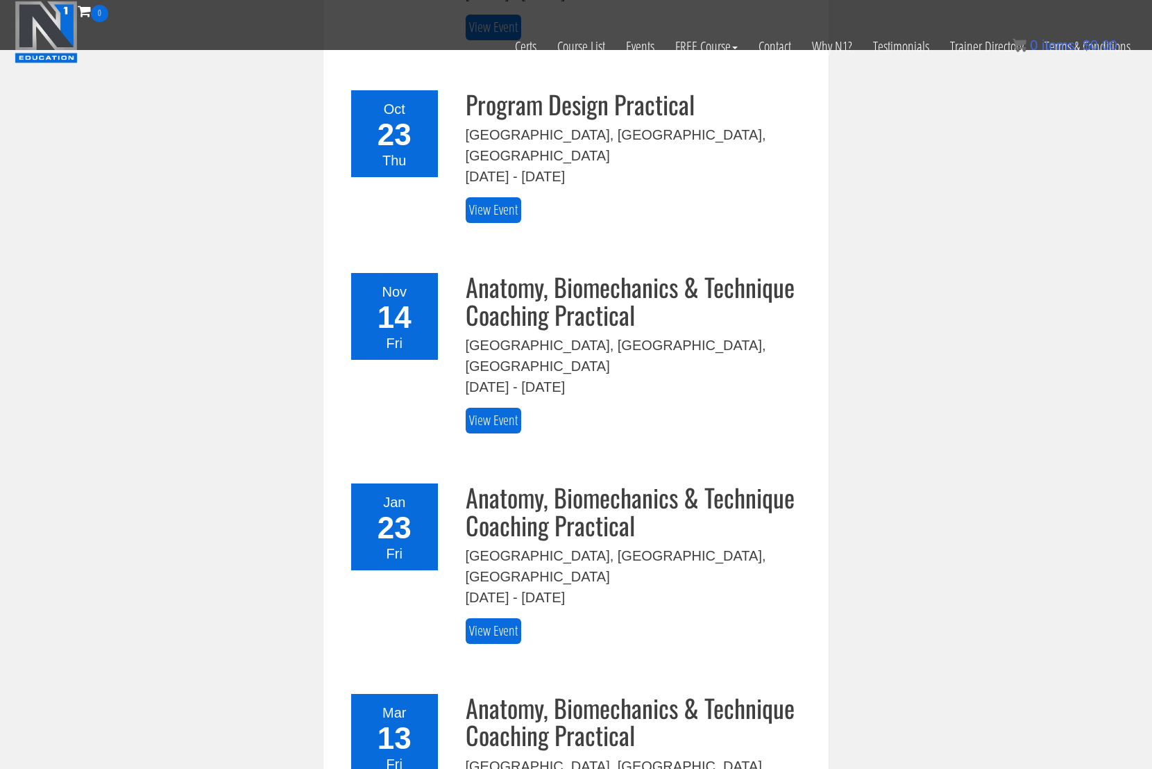
scroll to position [405, 0]
click at [492, 619] on link "View Event" at bounding box center [494, 632] width 56 height 26
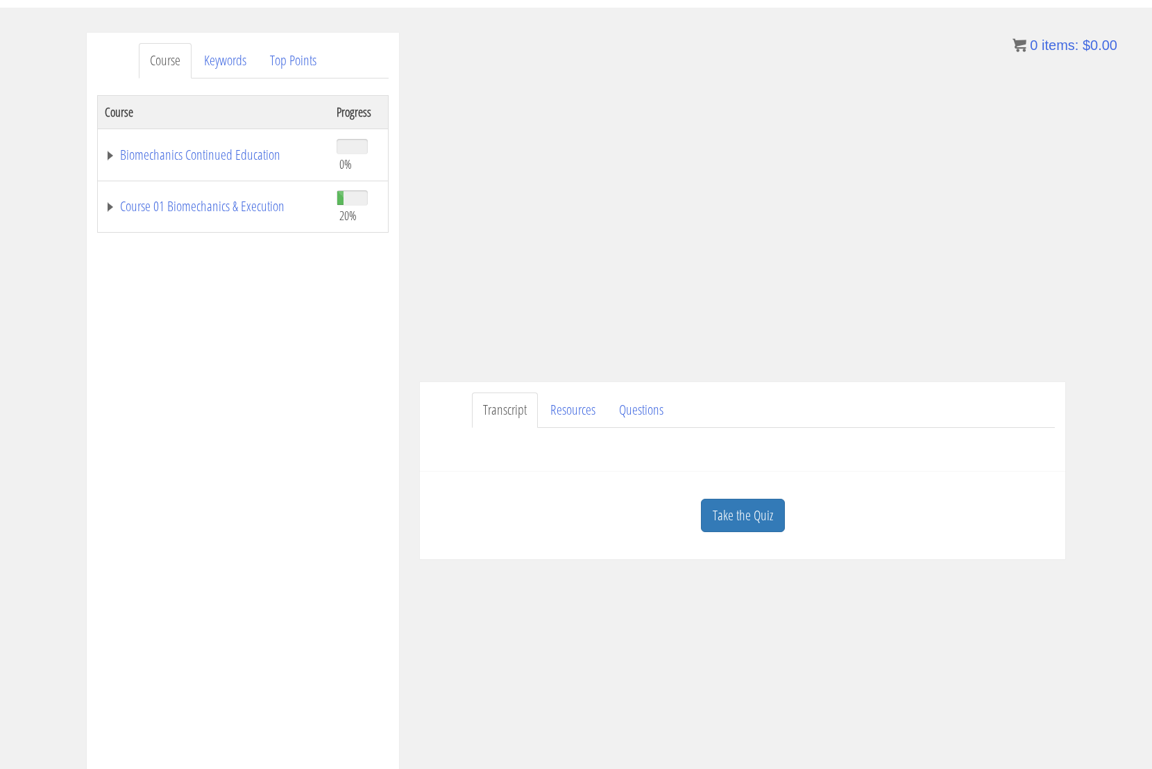
scroll to position [152, 0]
click at [574, 404] on link "Resources" at bounding box center [572, 406] width 67 height 35
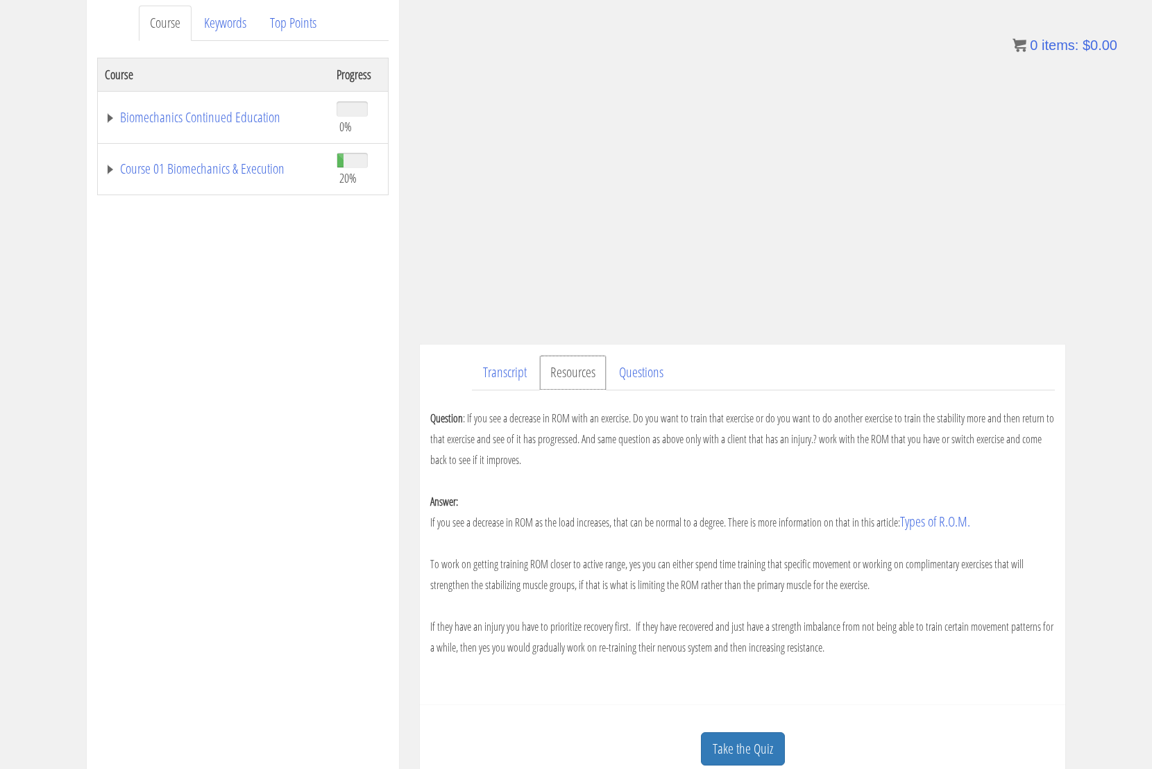
scroll to position [185, 0]
click at [650, 377] on link "Questions" at bounding box center [641, 374] width 67 height 35
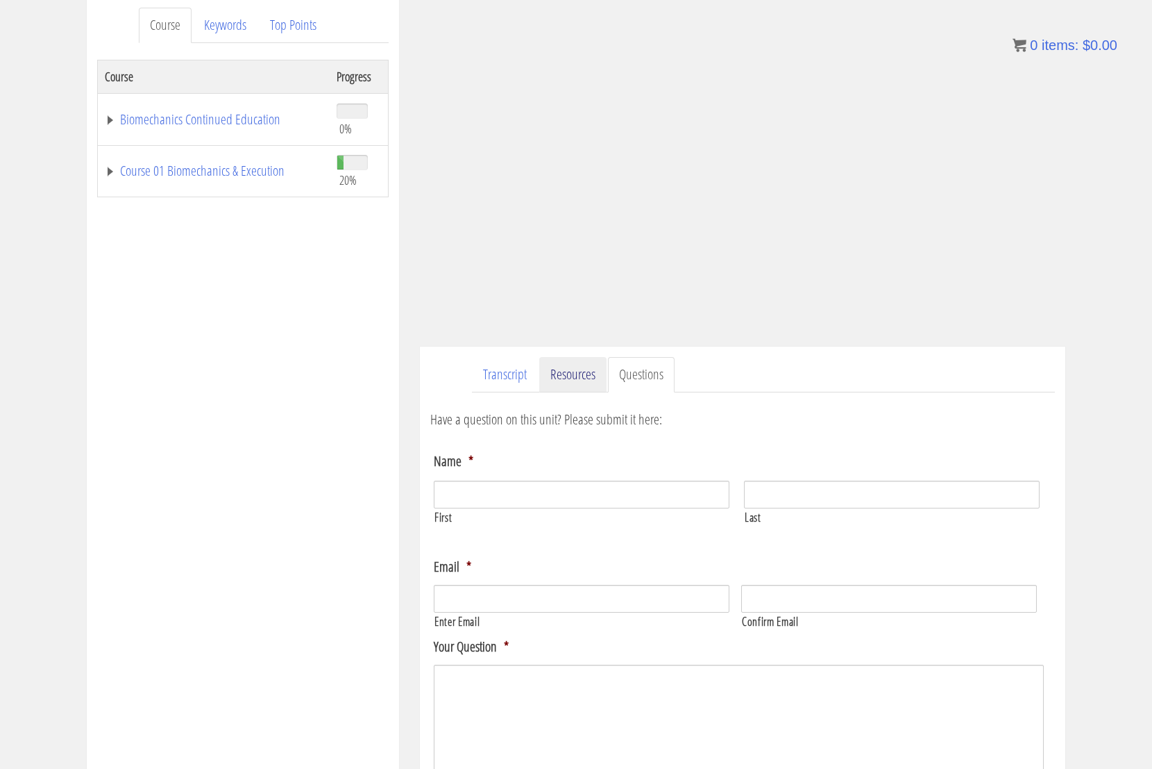
click at [562, 383] on link "Resources" at bounding box center [572, 374] width 67 height 35
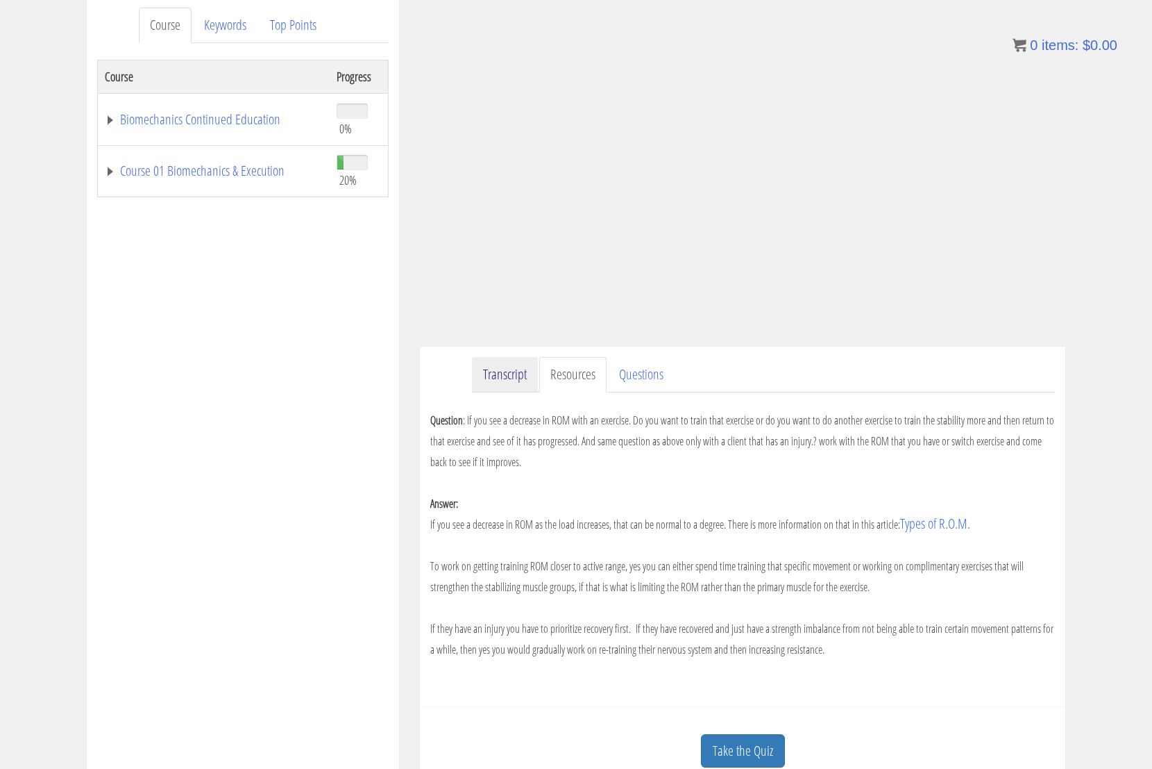
drag, startPoint x: 512, startPoint y: 377, endPoint x: 521, endPoint y: 383, distance: 11.0
click at [512, 377] on link "Transcript" at bounding box center [505, 374] width 66 height 35
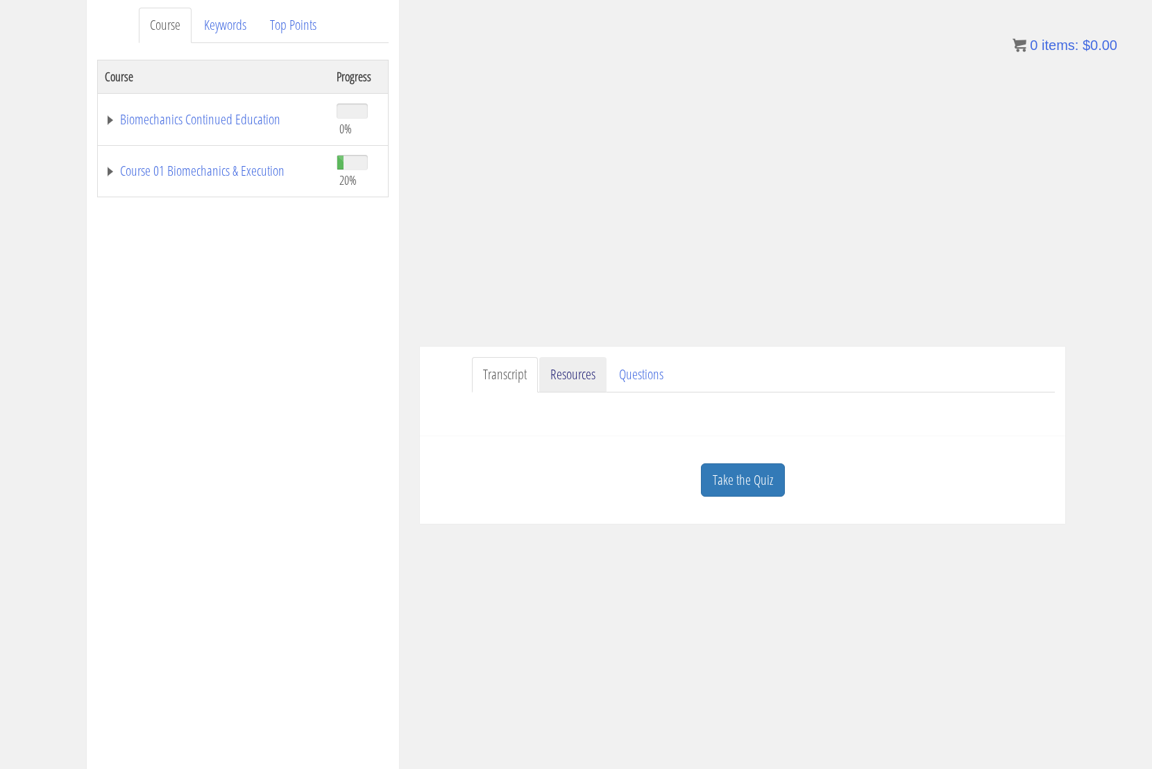
click at [562, 376] on link "Resources" at bounding box center [572, 374] width 67 height 35
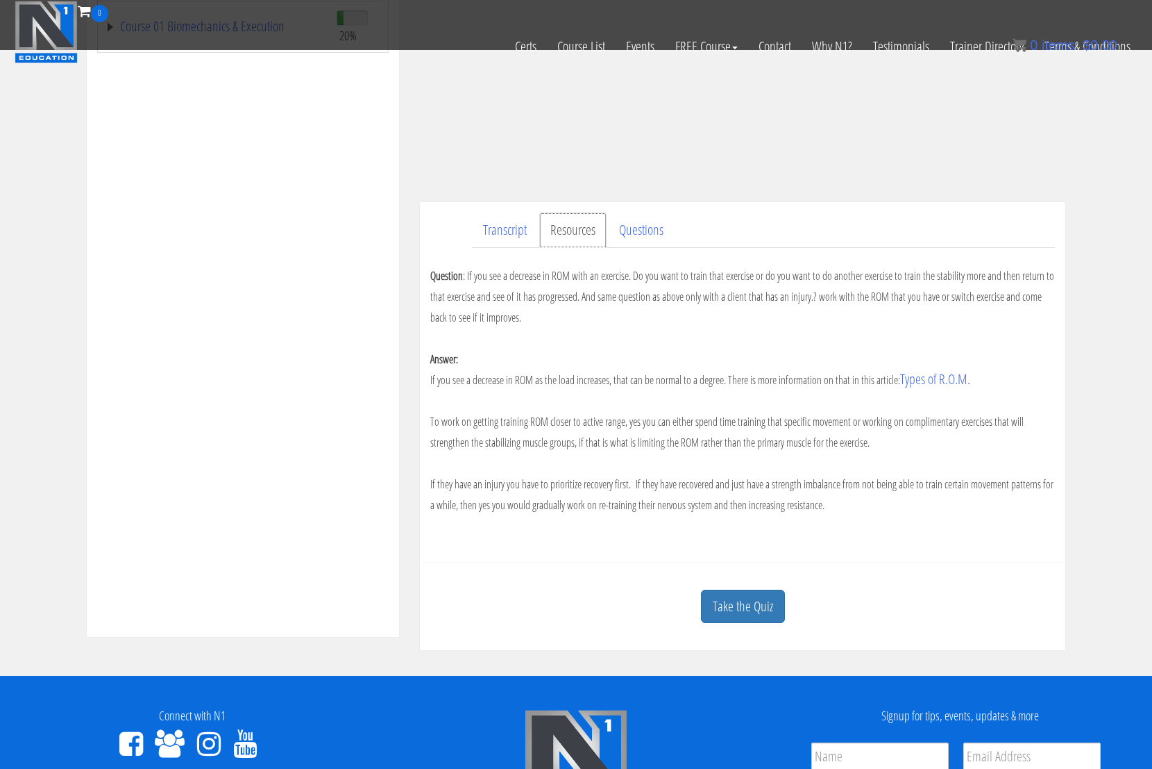
scroll to position [244, 0]
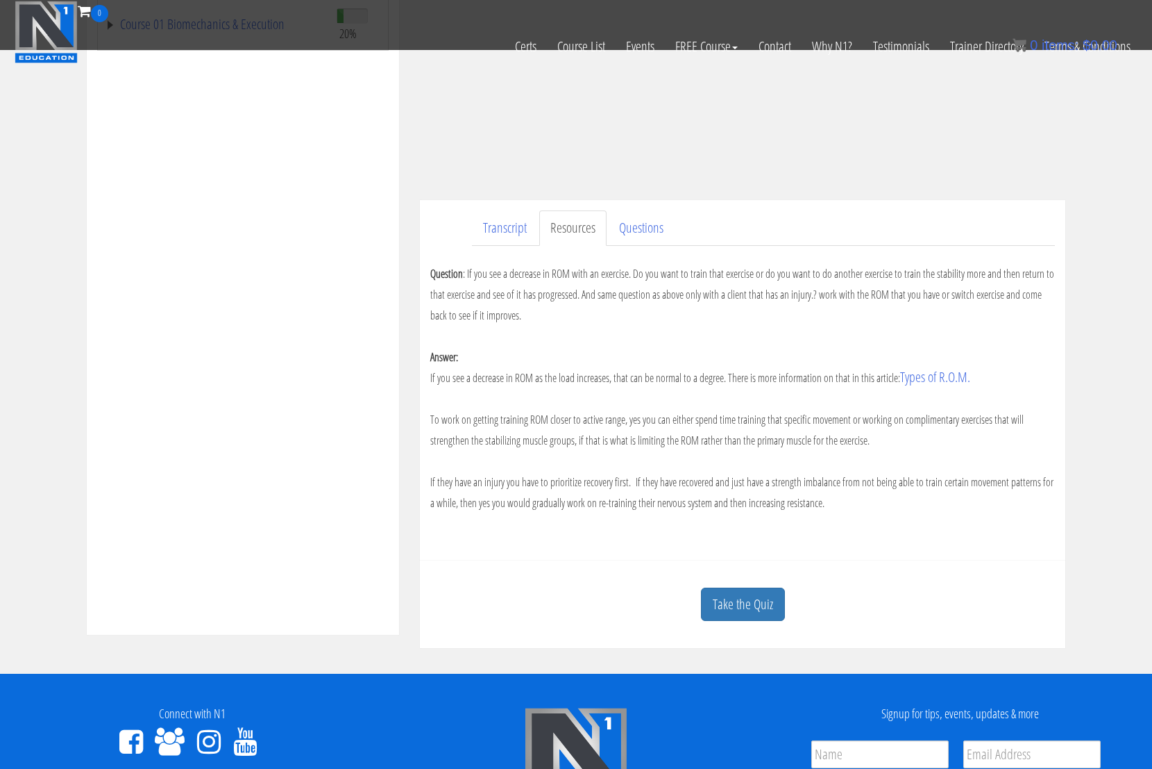
drag, startPoint x: 750, startPoint y: 605, endPoint x: 848, endPoint y: 608, distance: 98.0
click at [750, 605] on link "Take the Quiz" at bounding box center [743, 604] width 84 height 34
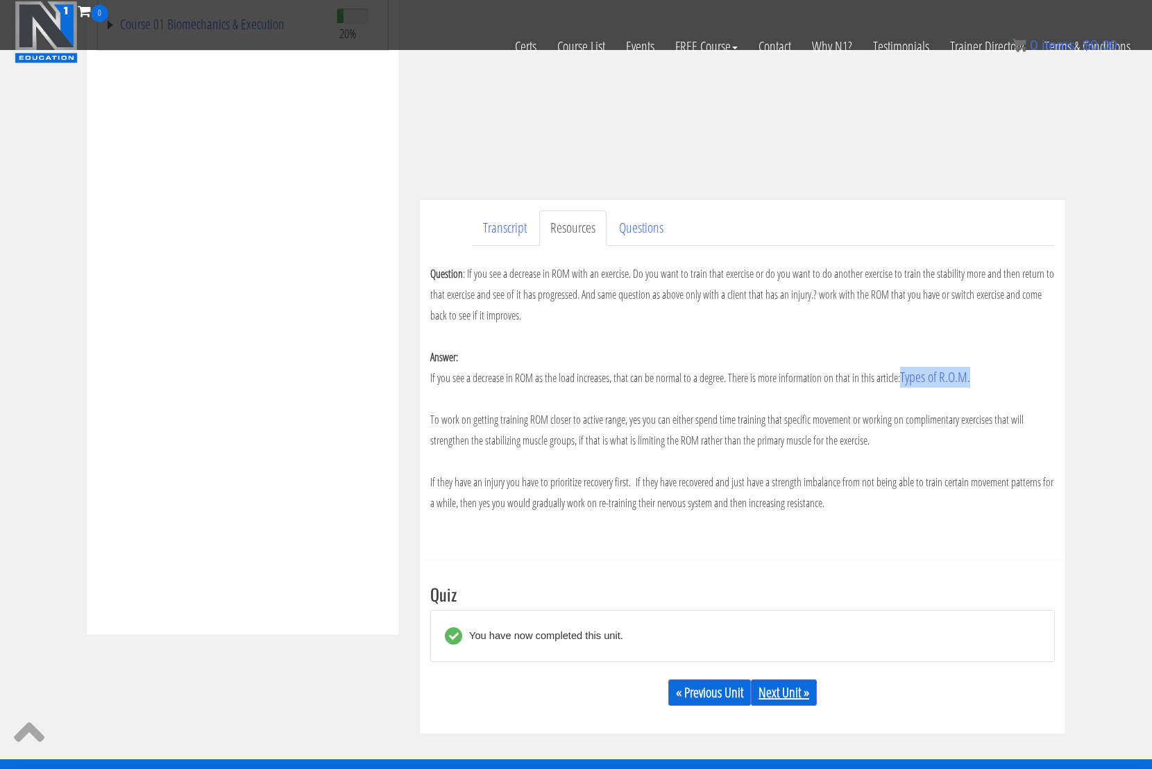
click at [772, 691] on link "Next Unit »" at bounding box center [784, 692] width 66 height 26
click at [780, 690] on link "Next Unit »" at bounding box center [784, 692] width 66 height 26
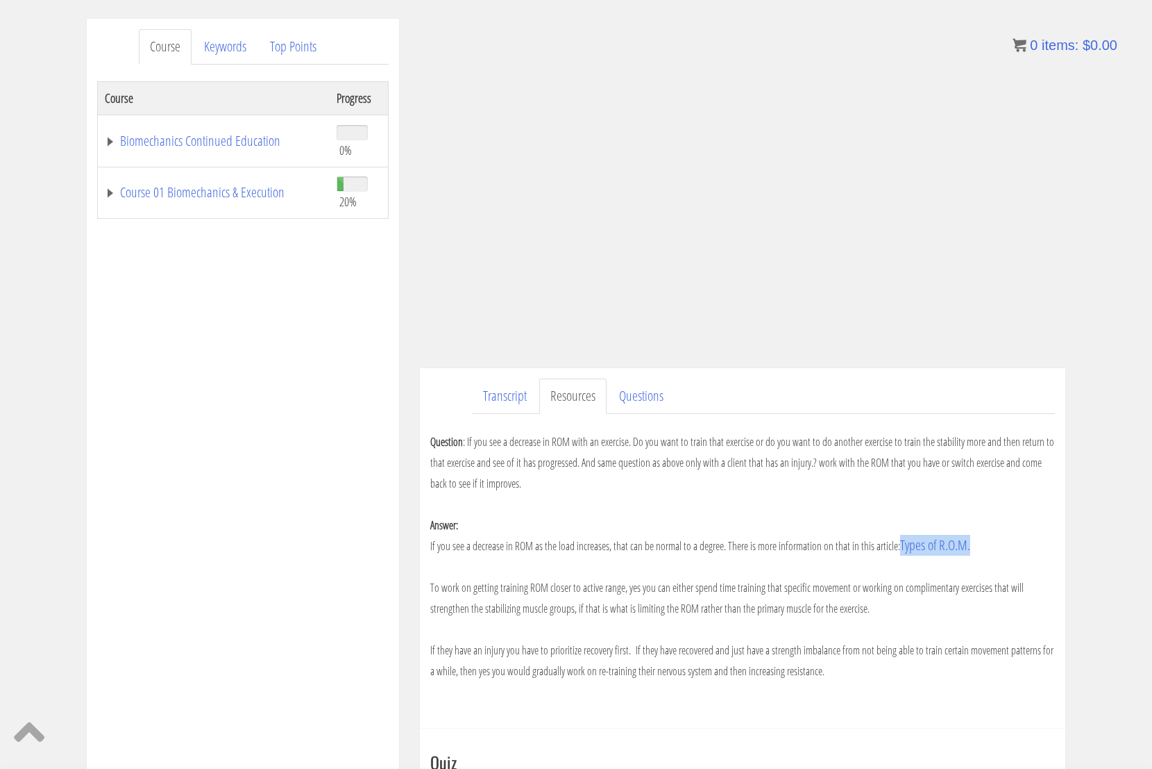
scroll to position [0, 0]
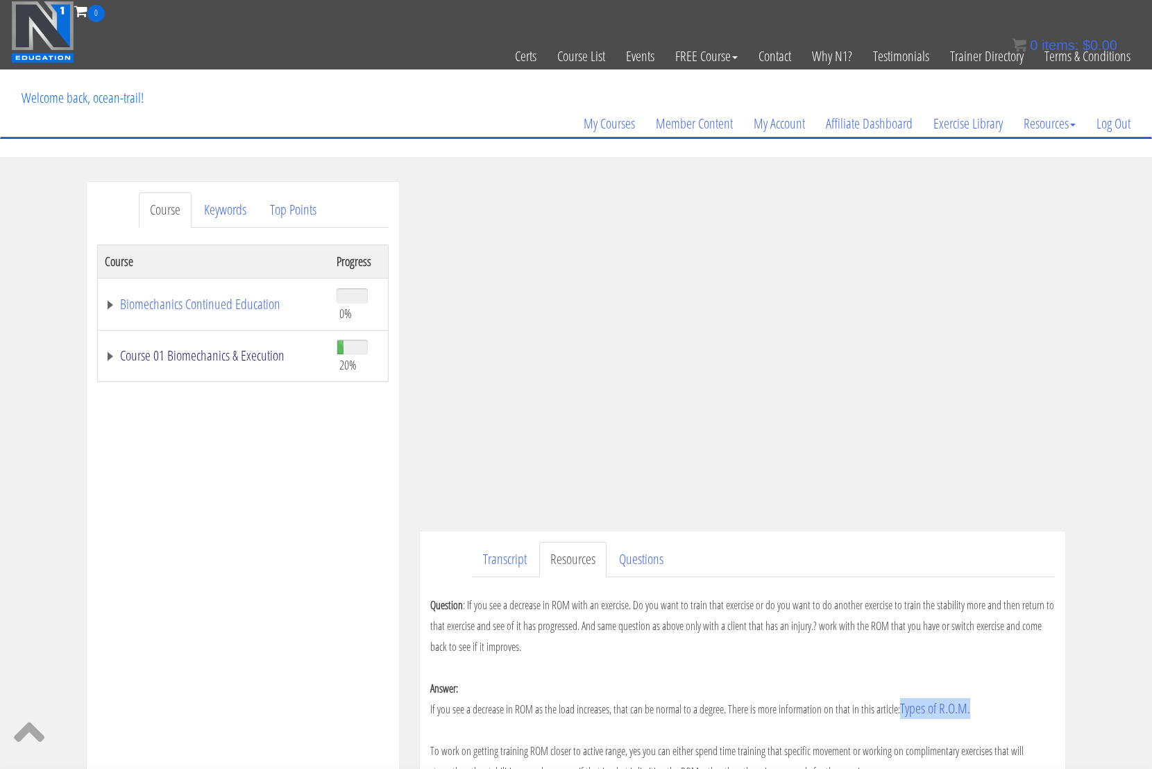
click at [106, 352] on link "Course 01 Biomechanics & Execution" at bounding box center [214, 356] width 218 height 14
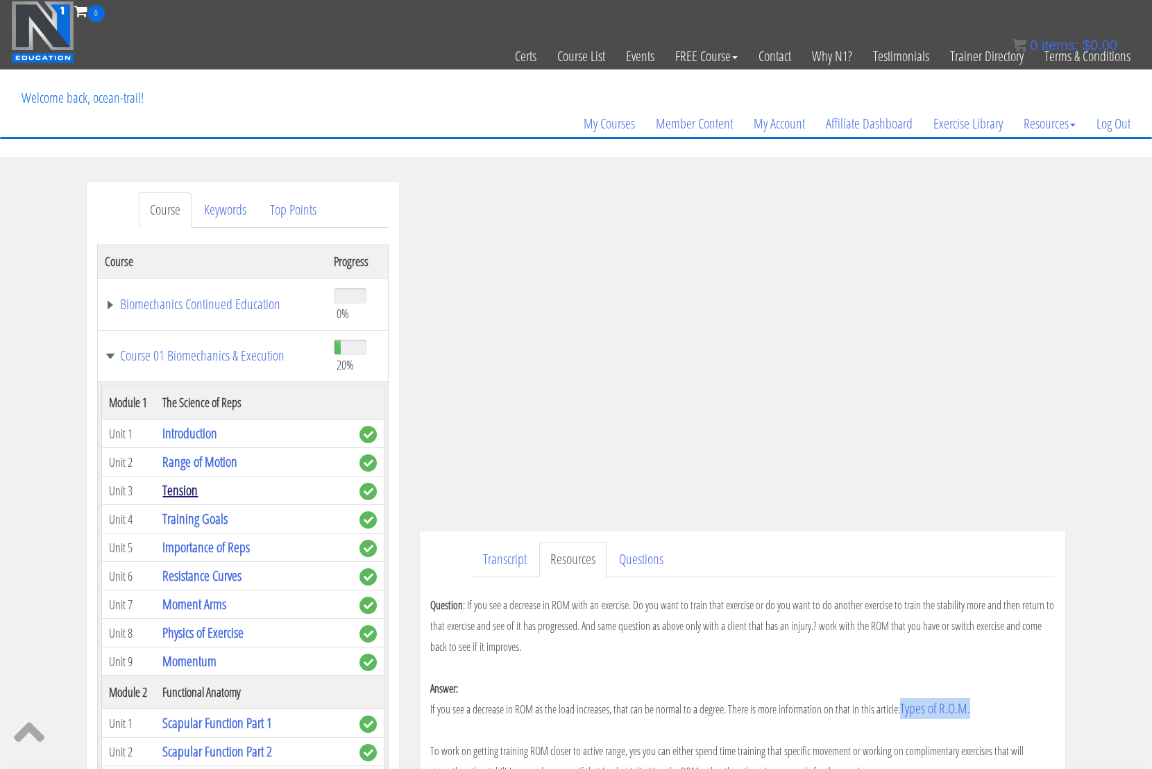
click at [183, 493] on link "Tension" at bounding box center [179, 489] width 35 height 19
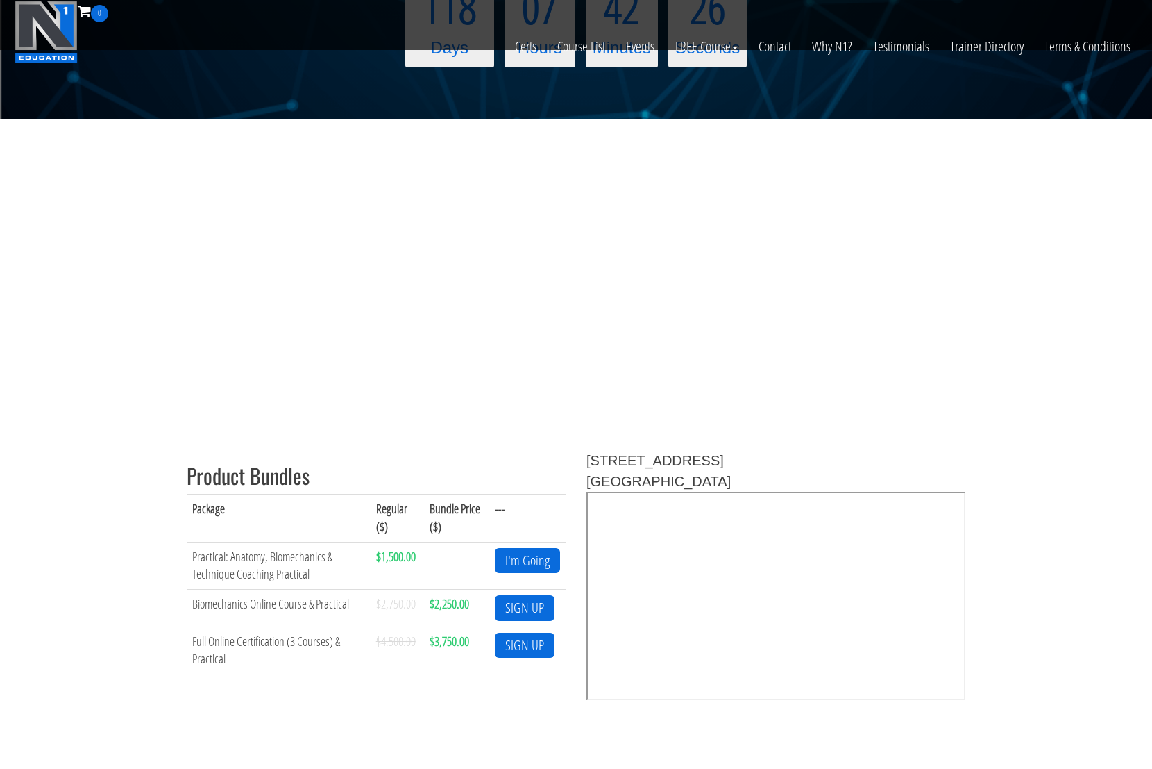
scroll to position [276, 0]
click at [538, 560] on link "I'm Going" at bounding box center [527, 560] width 65 height 26
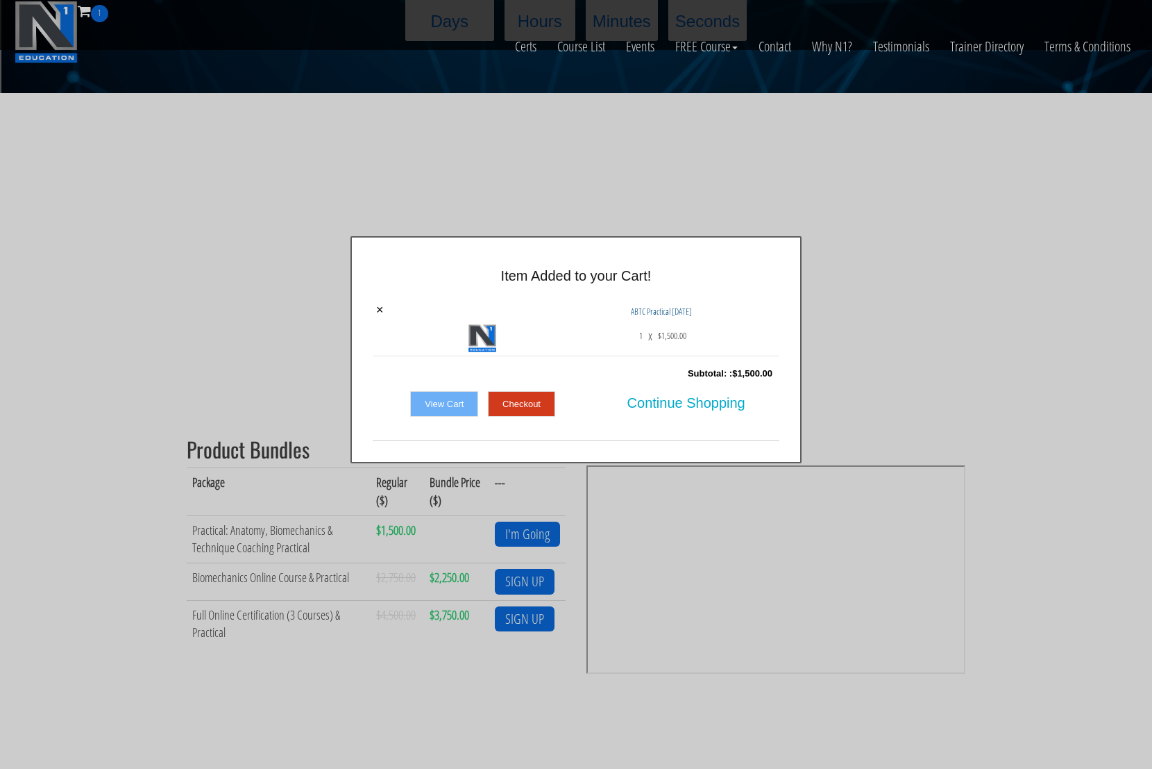
scroll to position [308, 0]
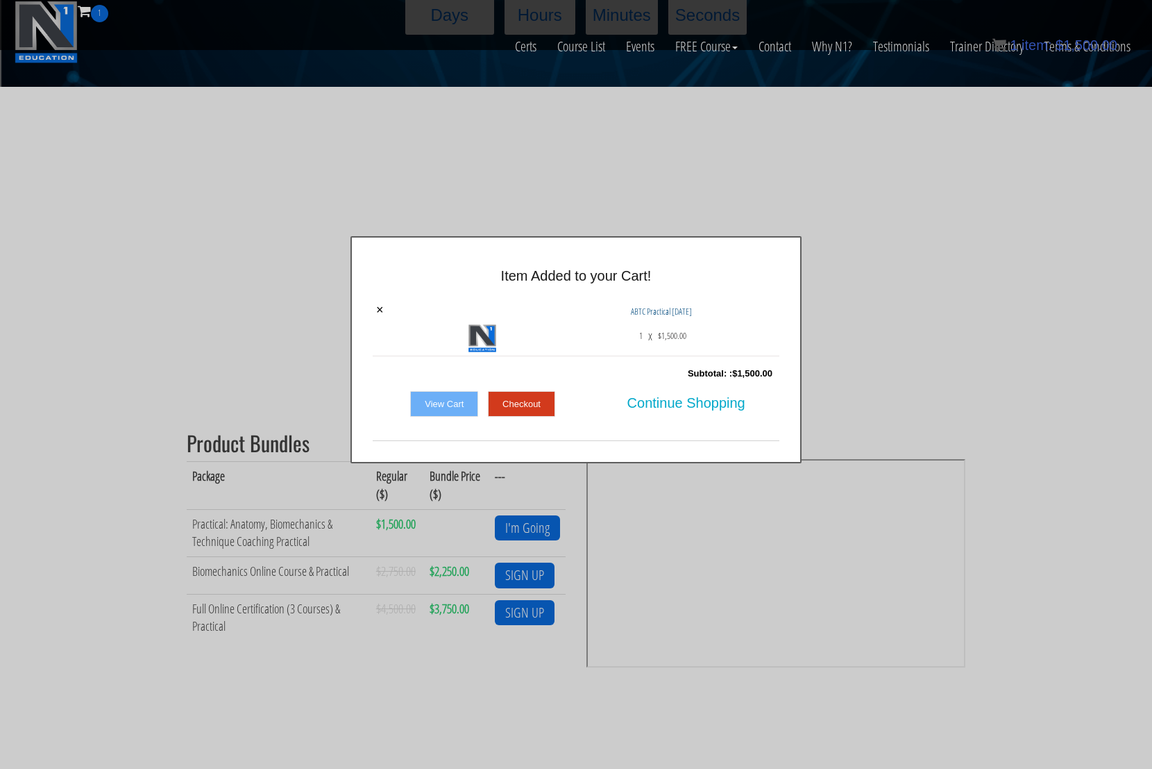
click at [891, 219] on div at bounding box center [576, 384] width 1152 height 769
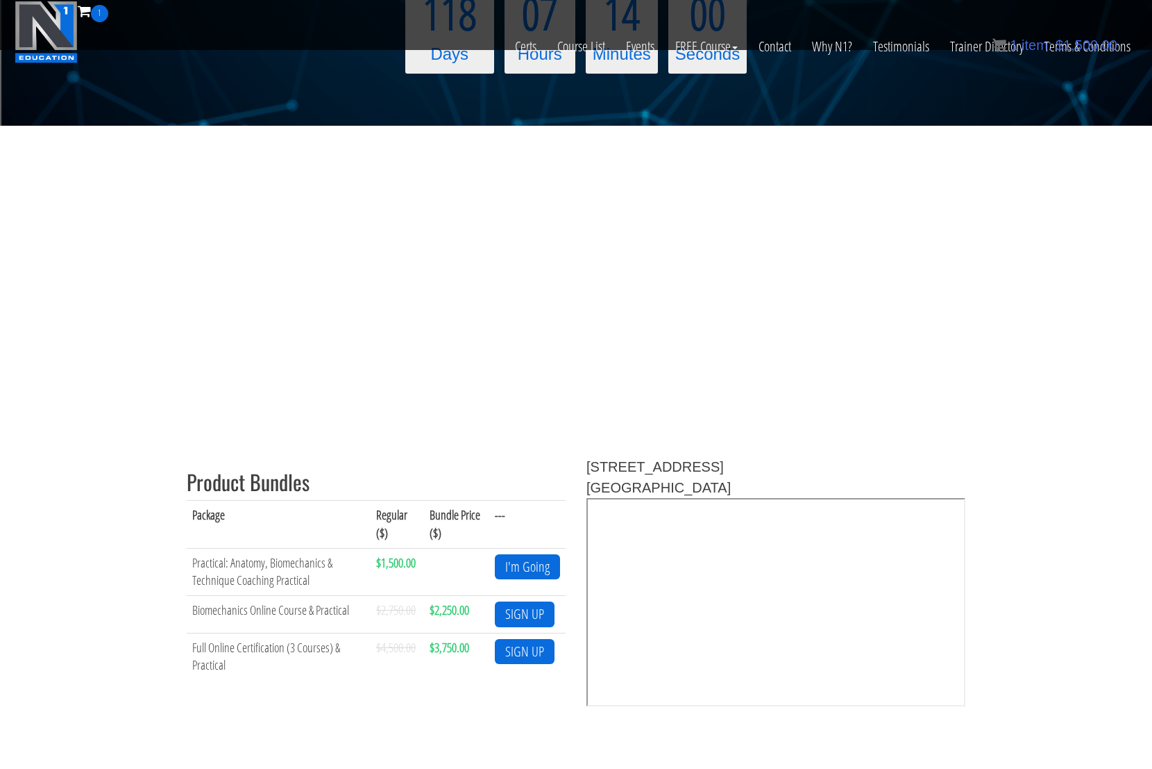
scroll to position [272, 0]
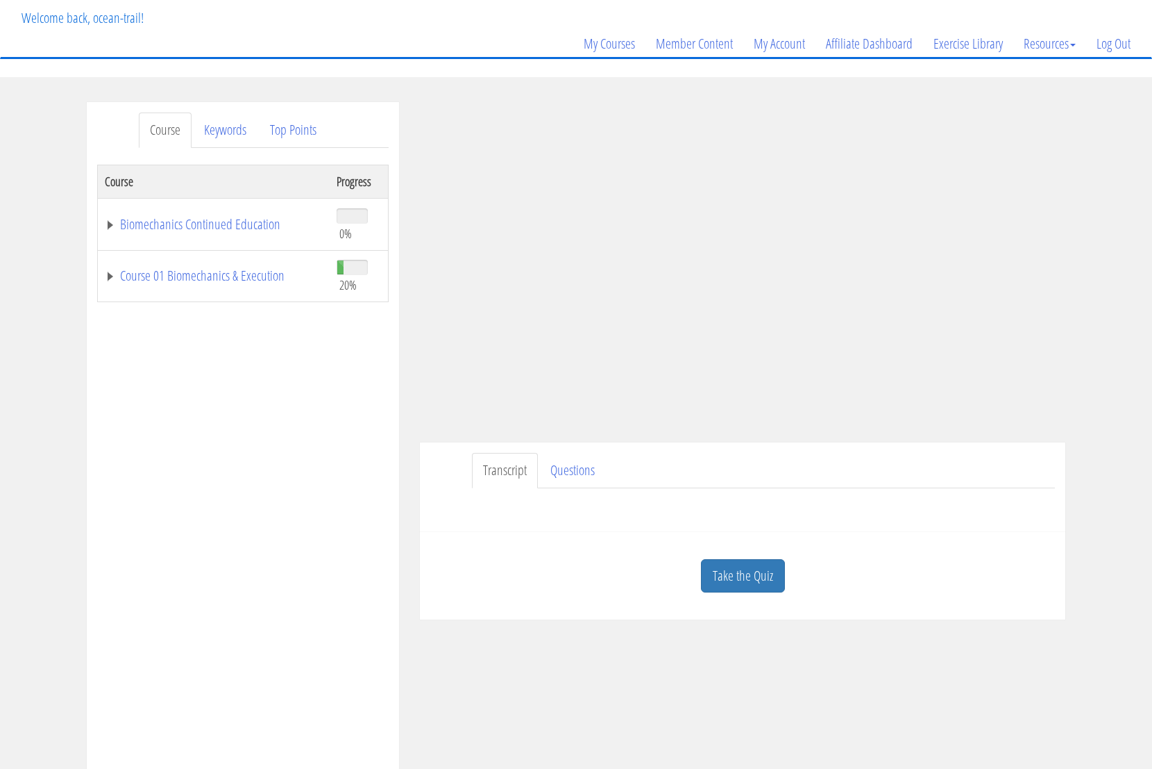
scroll to position [93, 0]
